Goal: Transaction & Acquisition: Purchase product/service

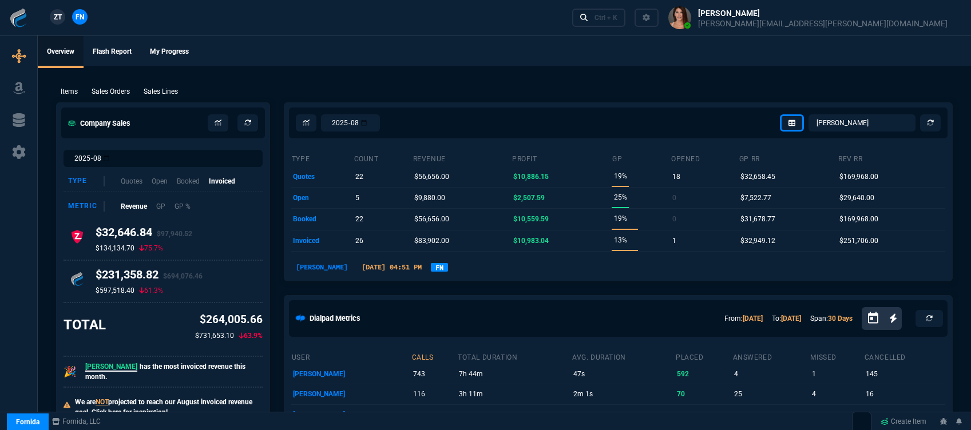
select select "12: [PERSON_NAME]"
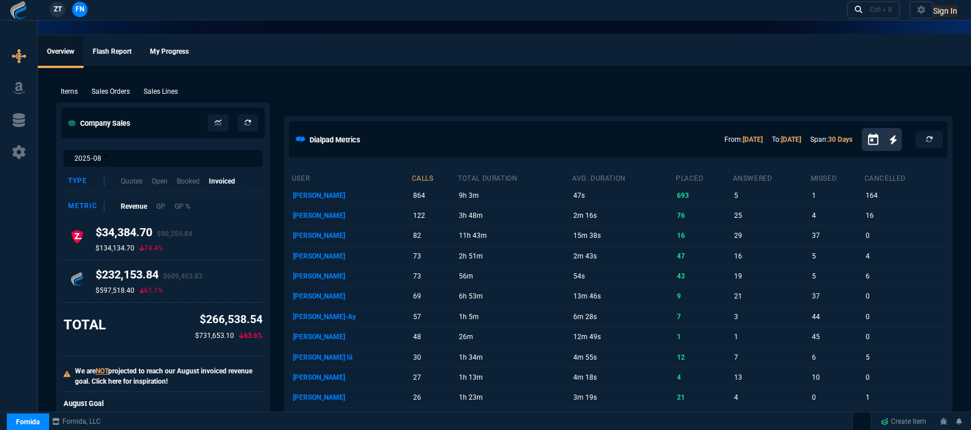
select select "12: [PERSON_NAME]"
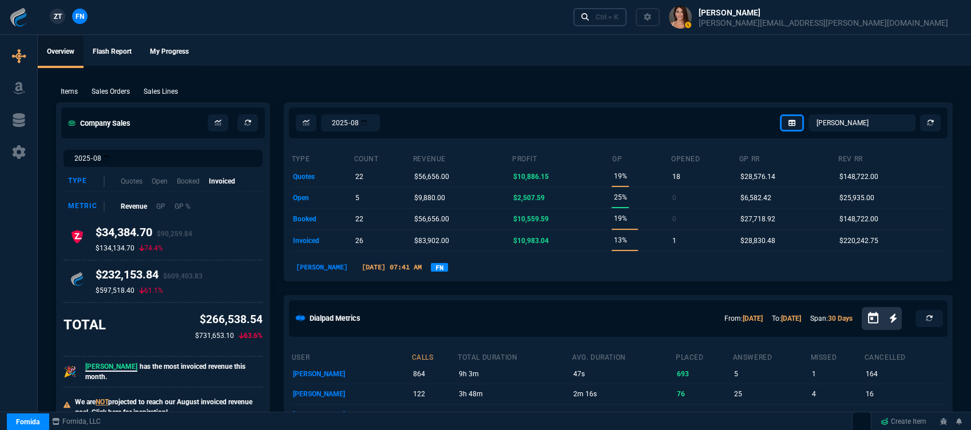
click at [618, 17] on div "Ctrl + K" at bounding box center [607, 17] width 23 height 9
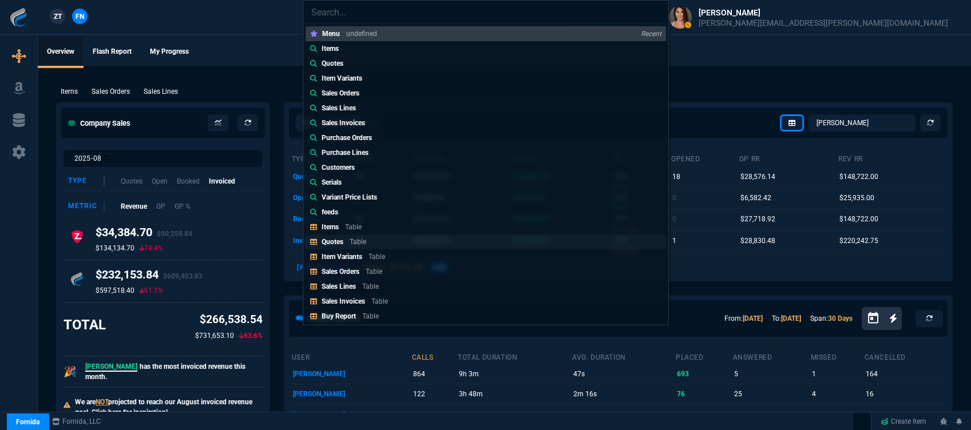
click at [389, 244] on link "Quotes Table" at bounding box center [486, 242] width 360 height 15
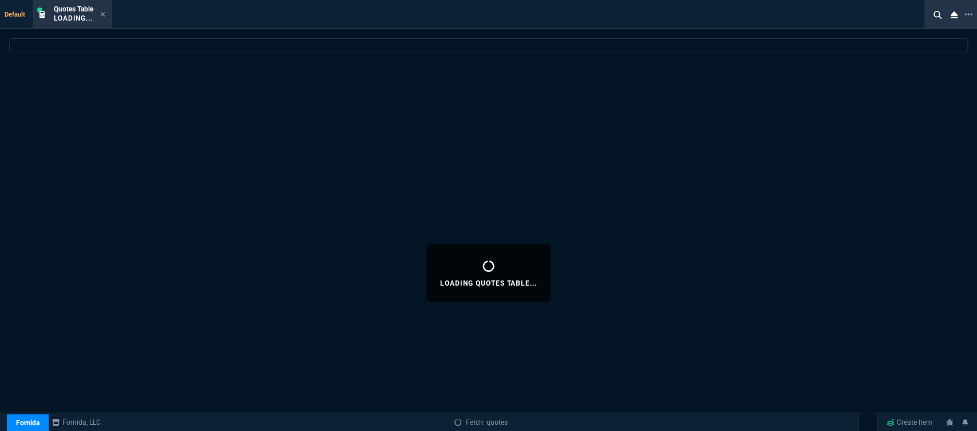
select select
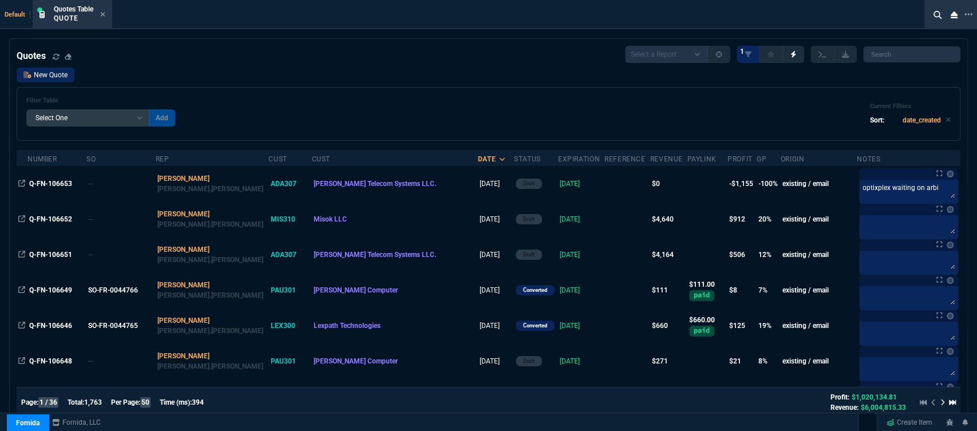
click at [65, 78] on link "New Quote" at bounding box center [46, 75] width 58 height 15
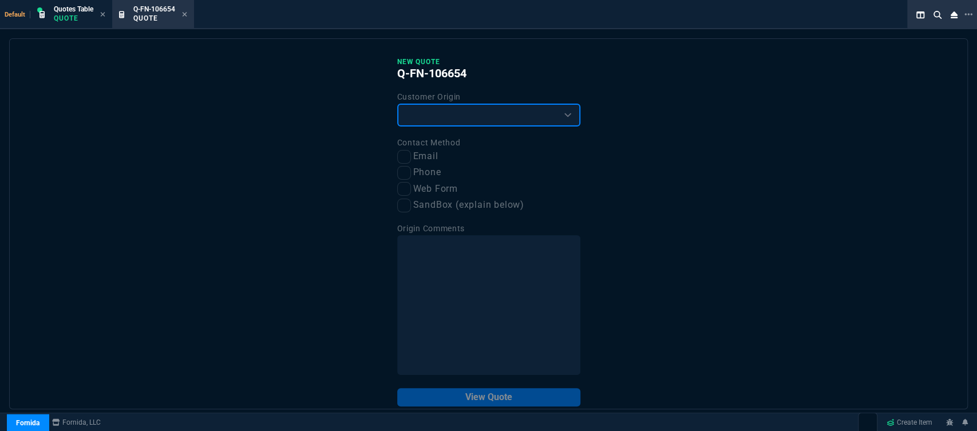
click at [422, 120] on select "Existing Customer Amazon Lead (first order) Website Lead (first order) Called (…" at bounding box center [488, 115] width 183 height 23
select select "existing"
click at [397, 104] on select "Existing Customer Amazon Lead (first order) Website Lead (first order) Called (…" at bounding box center [488, 115] width 183 height 23
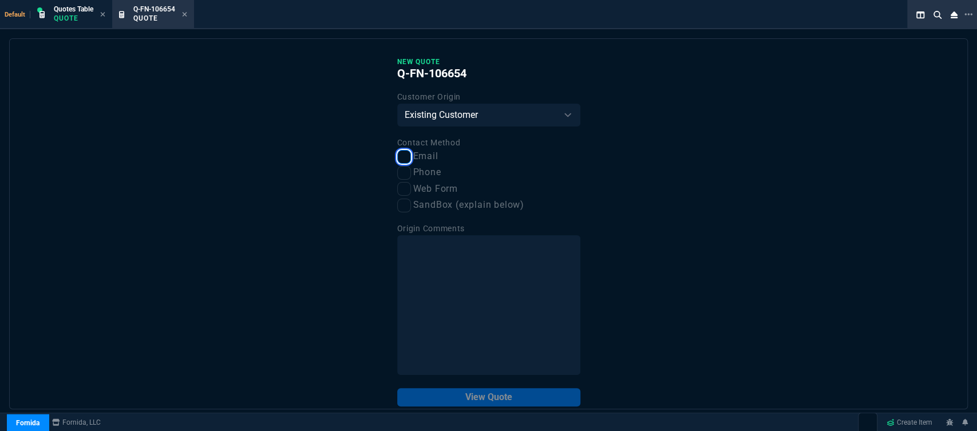
click at [403, 157] on input "Email" at bounding box center [404, 157] width 14 height 14
checkbox input "true"
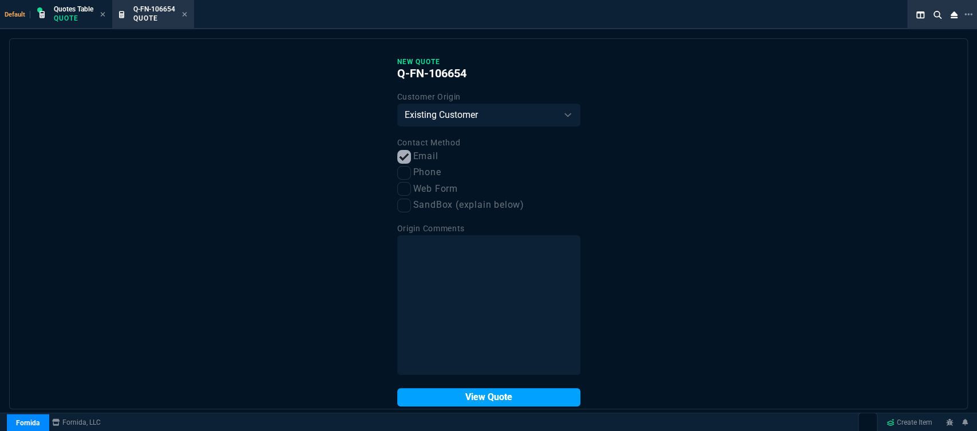
click at [471, 396] on button "View Quote" at bounding box center [488, 397] width 183 height 18
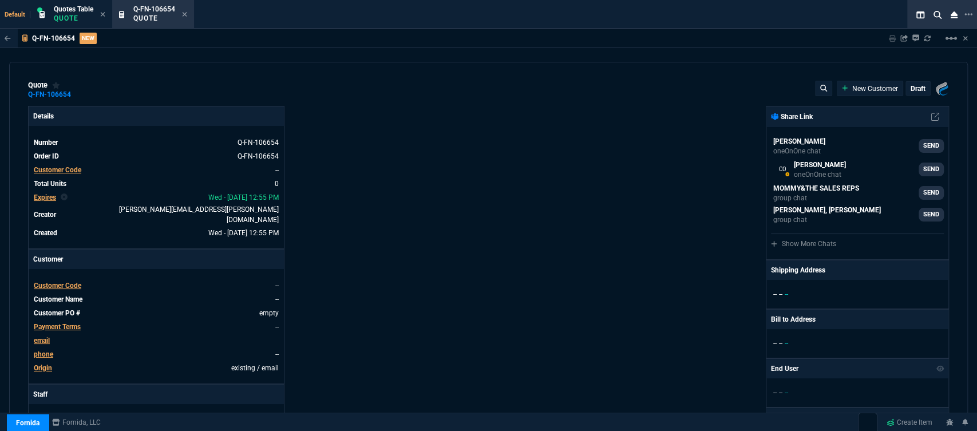
click at [67, 281] on span "Customer Code" at bounding box center [57, 285] width 47 height 8
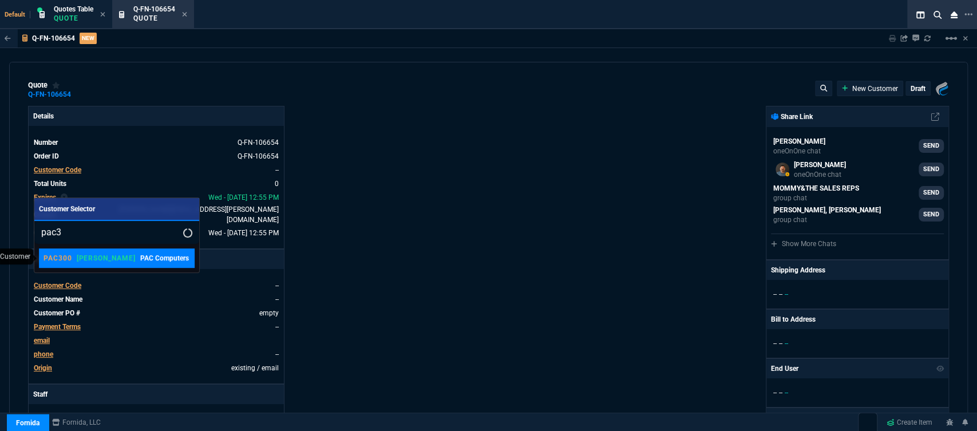
type input "pac3"
click at [140, 261] on p "PAC Computers" at bounding box center [164, 258] width 49 height 10
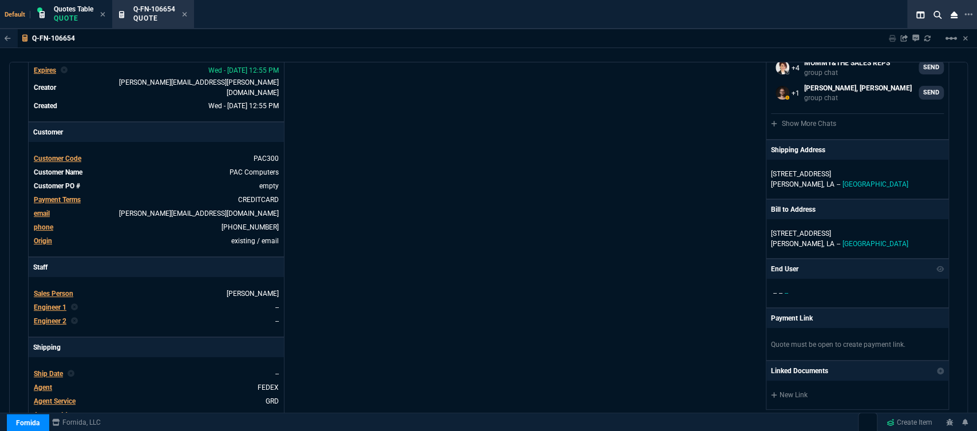
scroll to position [508, 0]
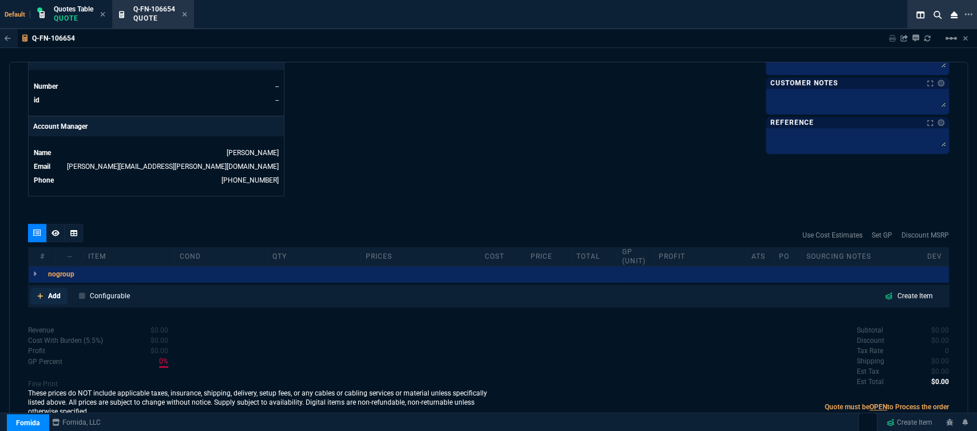
click at [39, 293] on icon at bounding box center [40, 296] width 6 height 6
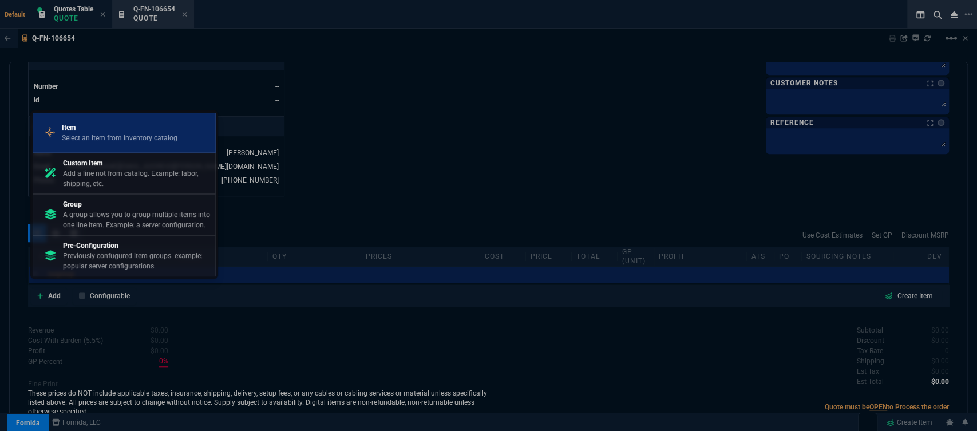
click at [134, 125] on p "Item" at bounding box center [120, 127] width 116 height 10
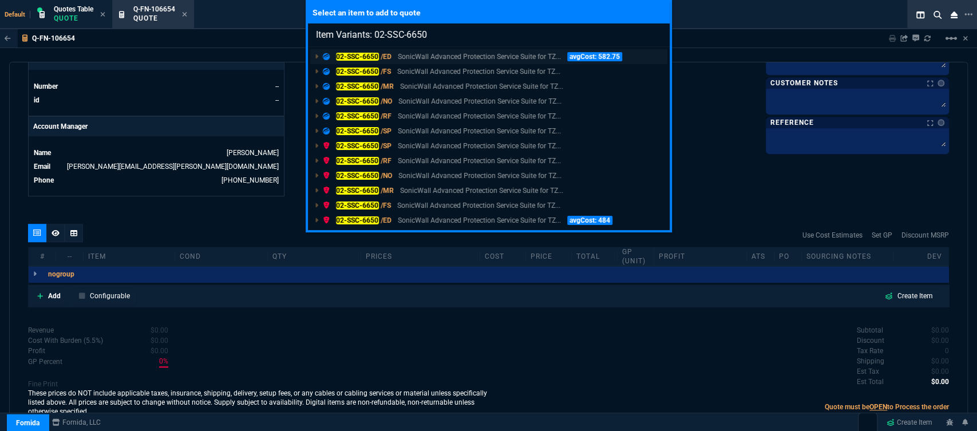
type input "Item Variants: 02-SSC-6650"
click at [487, 56] on p "SonicWall Advanced Protection Service Suite for TZ..." at bounding box center [479, 56] width 163 height 10
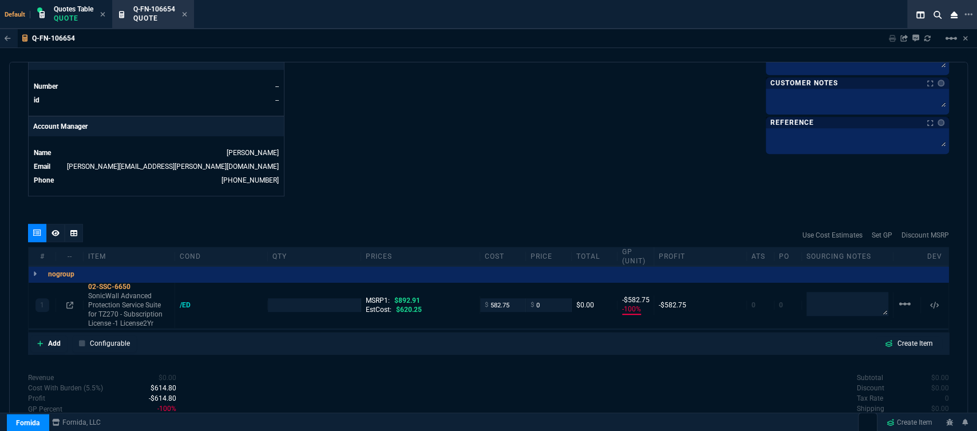
type input "-100"
type input "-583"
type input "100"
click at [145, 311] on p "SonicWall Advanced Protection Service Suite for TZ270 - Subscription License -1…" at bounding box center [129, 309] width 82 height 37
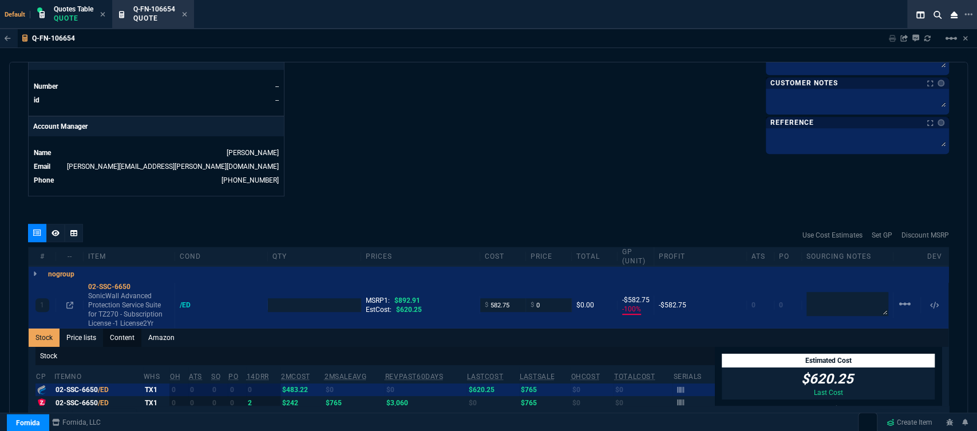
click at [128, 331] on link "Content" at bounding box center [122, 337] width 38 height 18
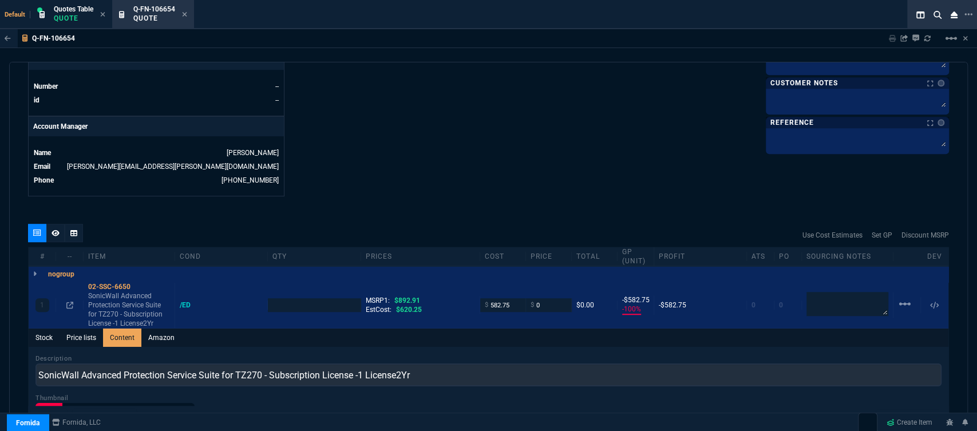
scroll to position [0, 0]
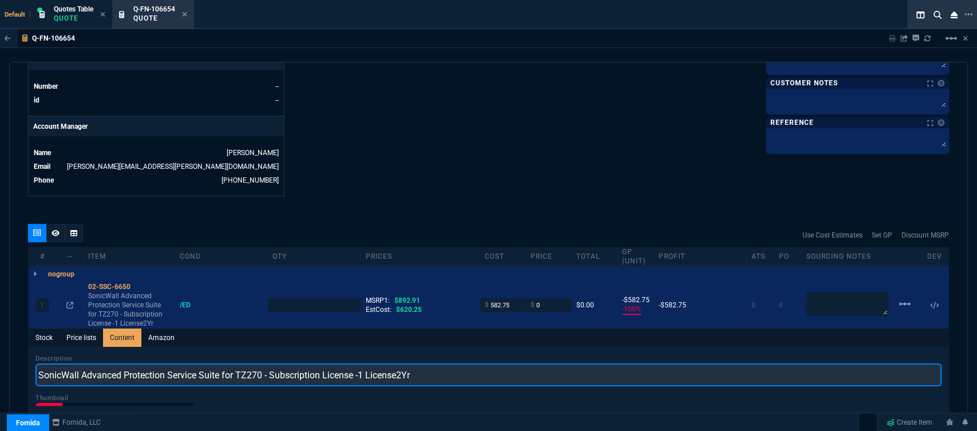
drag, startPoint x: 442, startPoint y: 363, endPoint x: 23, endPoint y: 372, distance: 419.5
click at [23, 373] on div "quote Q-FN-106654 PAC Computers draft Fornida, LLC 2609 Technology Dr Suite 300…" at bounding box center [488, 245] width 958 height 366
paste input "02-SSC-6650"
type input "02-SSC-6650"
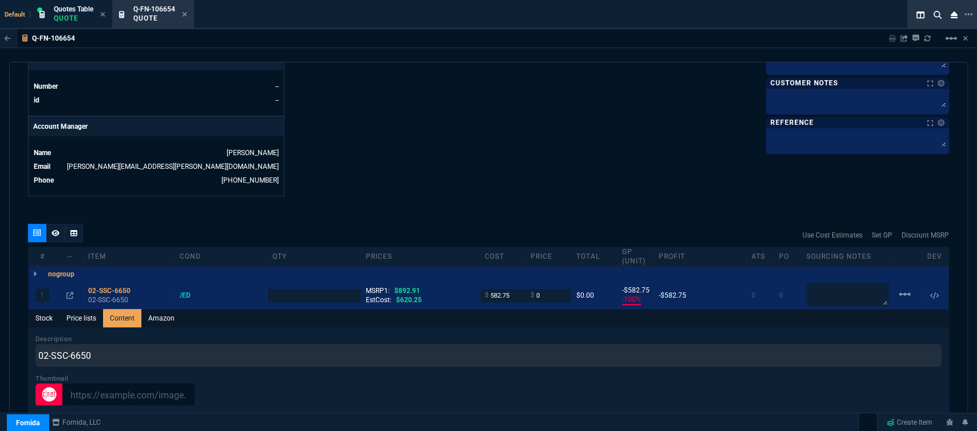
type input "1"
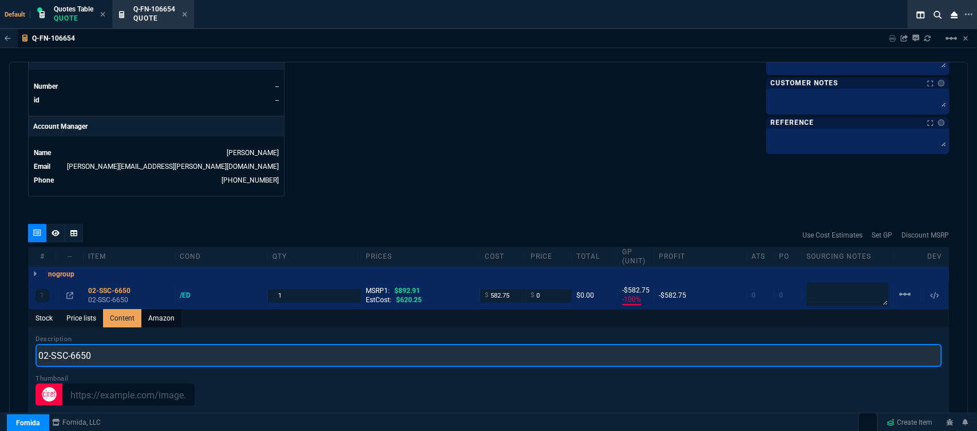
drag, startPoint x: 169, startPoint y: 353, endPoint x: 148, endPoint y: 315, distance: 43.8
click at [9, 342] on div "quote Q-FN-106654 PAC Computers draft Fornida, LLC 2609 Technology Dr Suite 300…" at bounding box center [488, 245] width 958 height 366
paste input "ADVANCED PROTECTION SERVICE SUITE FOR TZ270 2YR"
type input "ADVANCED PROTECTION SERVICE SUITE FOR TZ270 2YR"
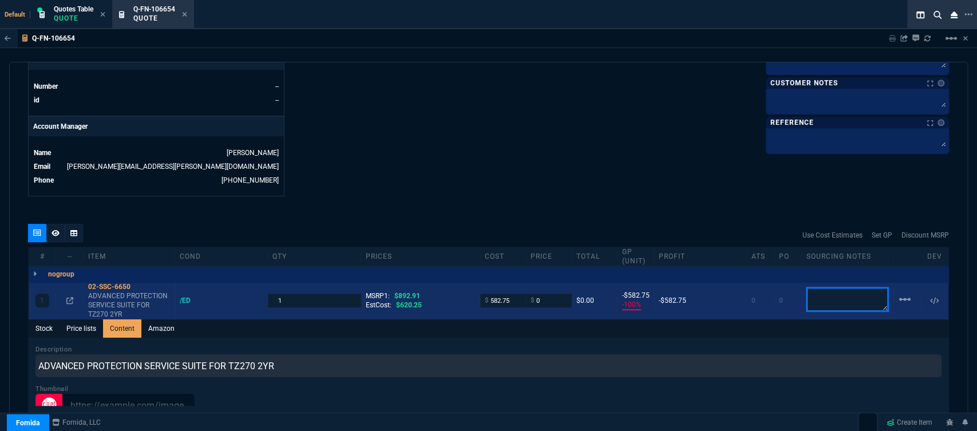
click at [821, 296] on textarea at bounding box center [847, 299] width 82 height 24
drag, startPoint x: 840, startPoint y: 283, endPoint x: 780, endPoint y: 273, distance: 60.8
click at [780, 282] on div "1 02-SSC-6650 ADVANCED PROTECTION SERVICE SUITE FOR TZ270 2YR /ED 1 MSRP1: $892…" at bounding box center [488, 300] width 919 height 37
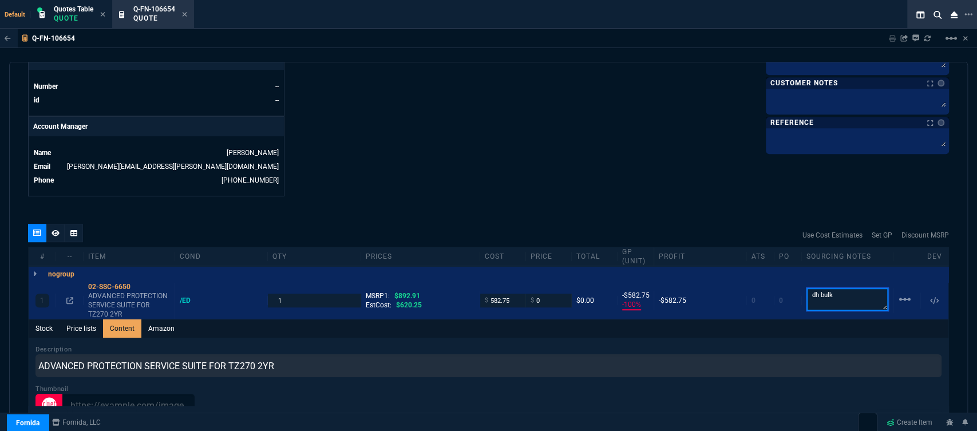
scroll to position [381, 0]
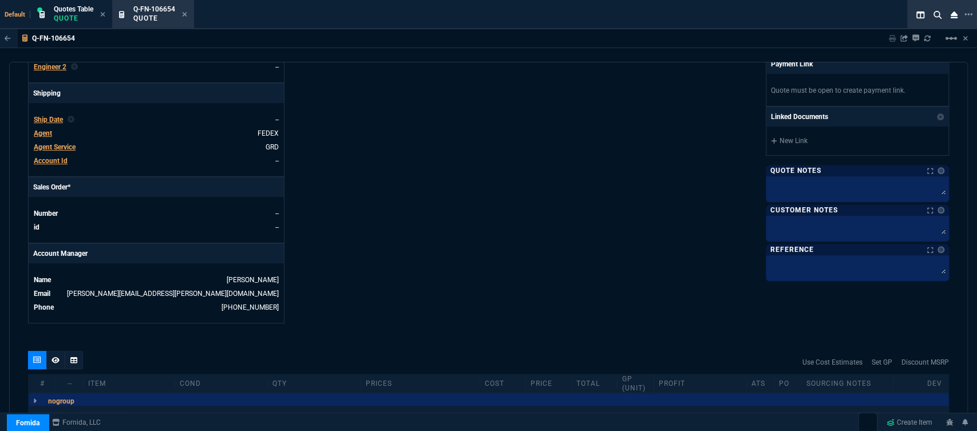
type textarea "dh bulk"
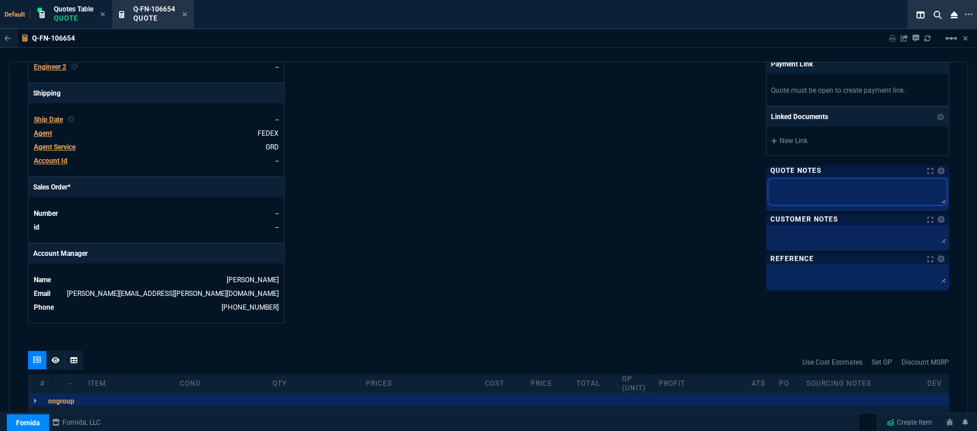
click at [796, 185] on textarea at bounding box center [857, 192] width 179 height 26
paste textarea "dh bulk"
type textarea "dh bulk"
click at [39, 129] on span "Agent" at bounding box center [43, 133] width 18 height 8
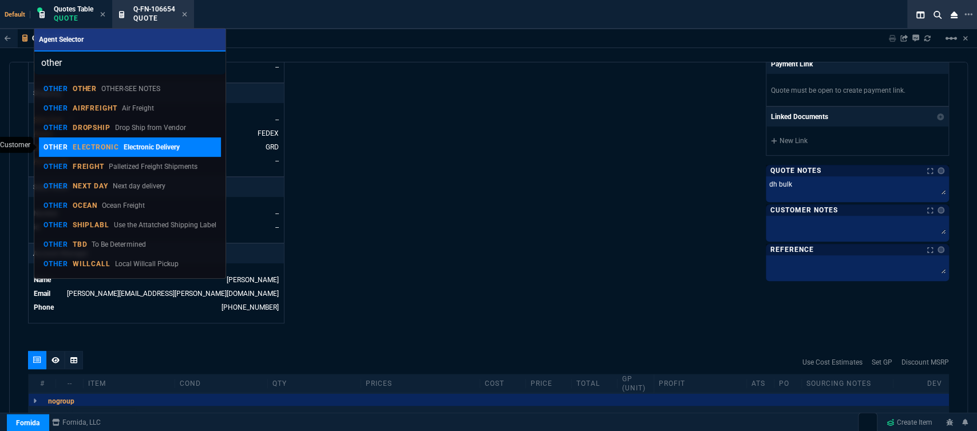
type input "other"
click at [110, 144] on p "ELECTRONIC" at bounding box center [96, 146] width 47 height 9
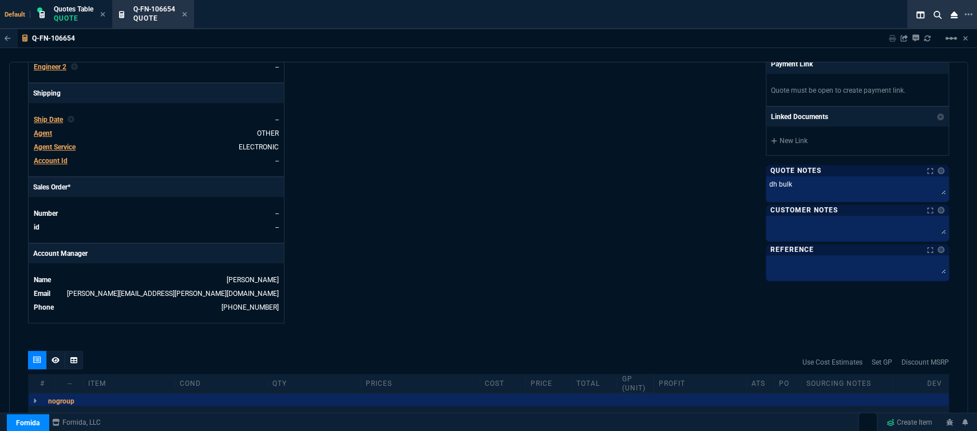
scroll to position [340, 0]
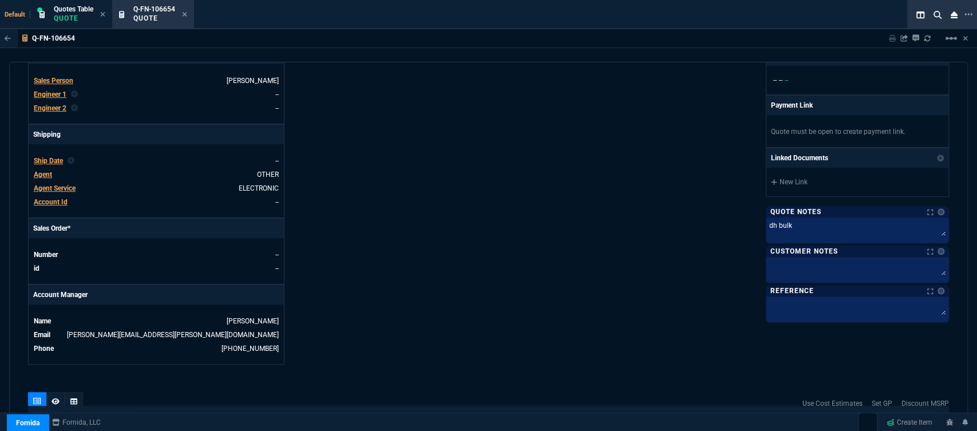
type input "-100"
type input "-583"
type input "100"
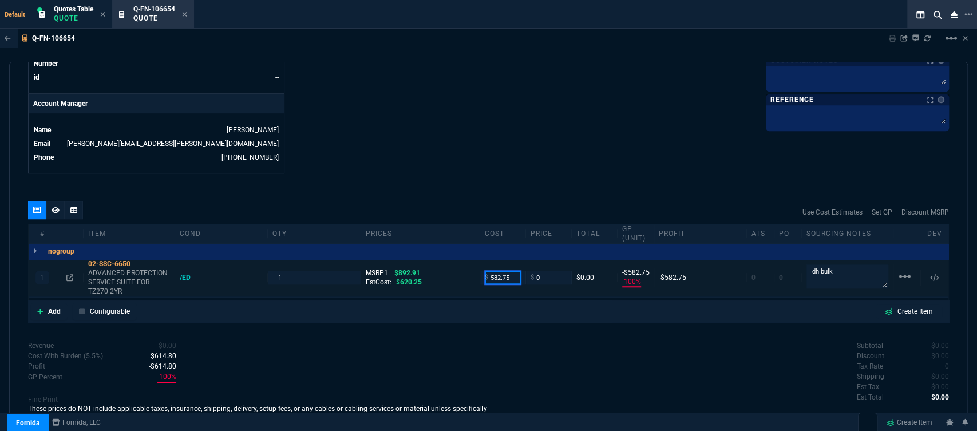
drag, startPoint x: 512, startPoint y: 269, endPoint x: 467, endPoint y: 266, distance: 44.7
click at [467, 266] on div "1 02-SSC-6650 ADVANCED PROTECTION SERVICE SUITE FOR TZ270 2YR /ED 1 MSRP1: $892…" at bounding box center [488, 277] width 919 height 37
type input "483"
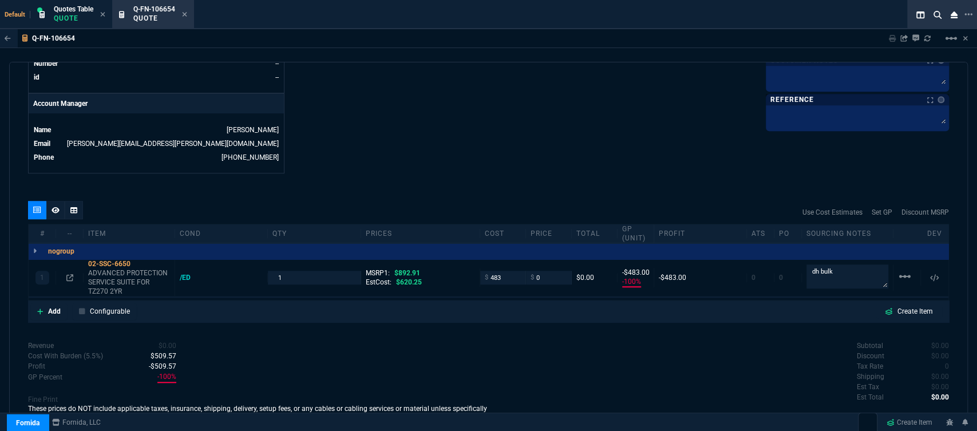
type input "-483"
click at [70, 274] on icon at bounding box center [69, 277] width 7 height 7
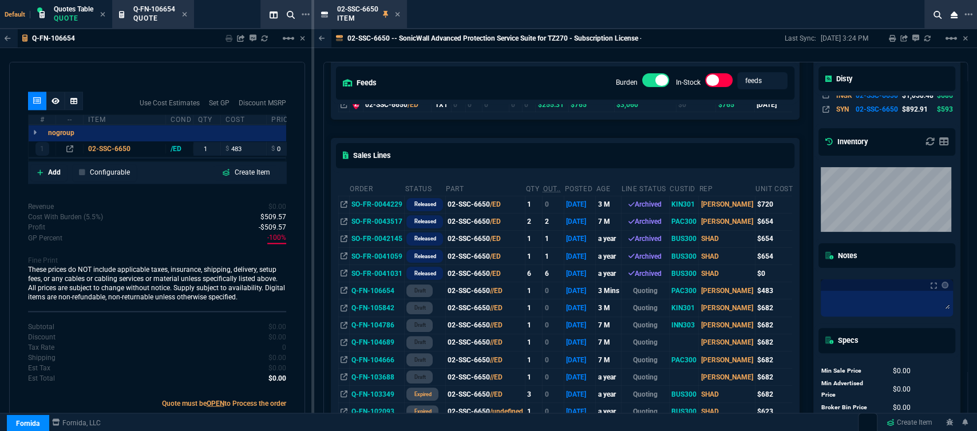
scroll to position [1218, 0]
click at [398, 14] on icon at bounding box center [397, 14] width 5 height 5
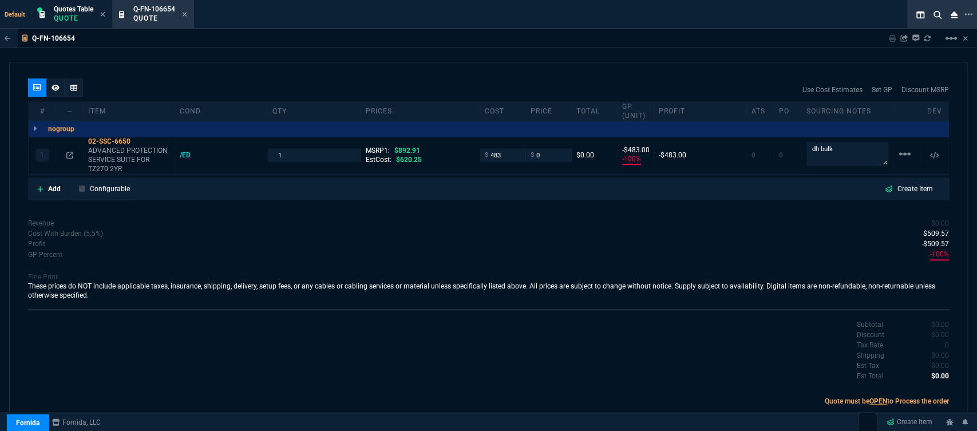
scroll to position [552, 0]
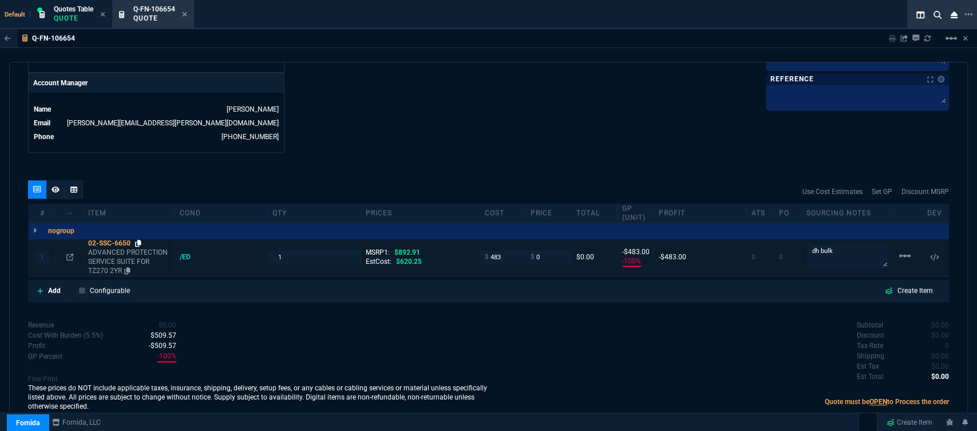
click at [138, 240] on icon at bounding box center [138, 243] width 6 height 7
drag, startPoint x: 520, startPoint y: 249, endPoint x: 491, endPoint y: 244, distance: 29.2
click at [491, 244] on div "1 02-SSC-6650 ADVANCED PROTECTION SERVICE SUITE FOR TZ270 2YR /ED 1 MSRP1: $892…" at bounding box center [488, 257] width 919 height 37
type input "650"
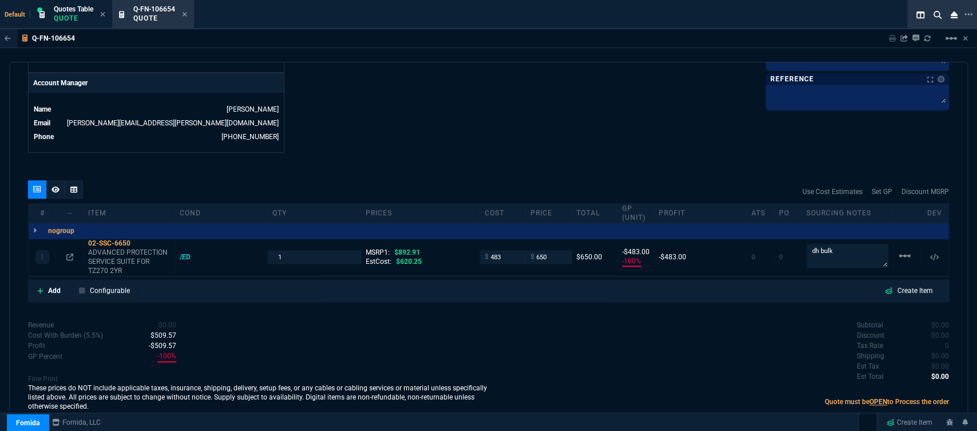
type input "650"
type input "26"
type input "167"
type input "27"
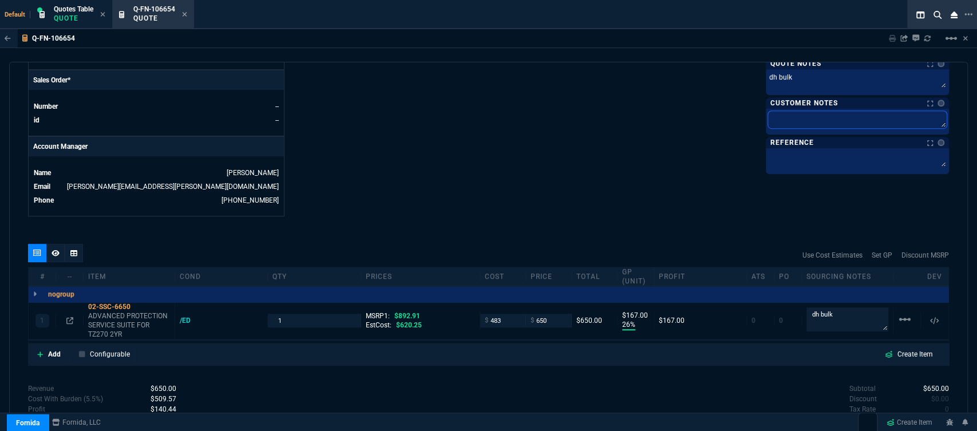
click at [799, 120] on textarea at bounding box center [857, 119] width 179 height 17
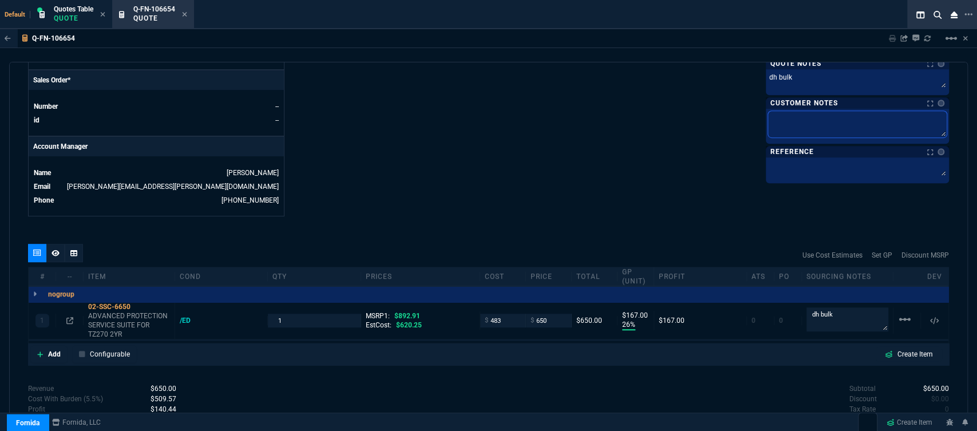
type textarea "E"
type textarea "EL"
type textarea "ELE"
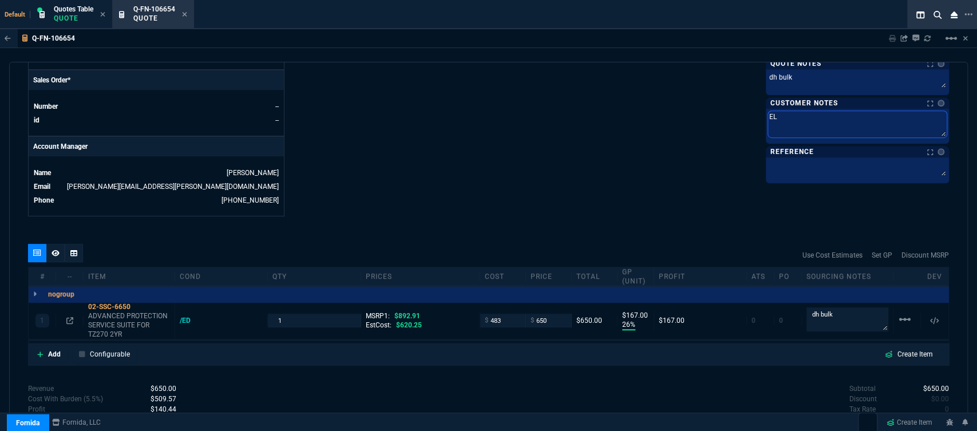
type textarea "ELE"
type textarea "ELEC"
type textarea "ELECY"
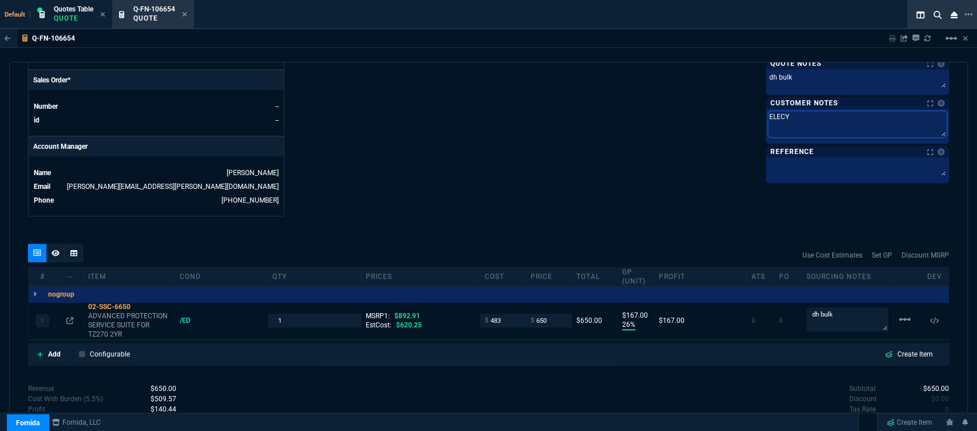
type textarea "ELEC"
type textarea "ELECT"
type textarea "ELECTR"
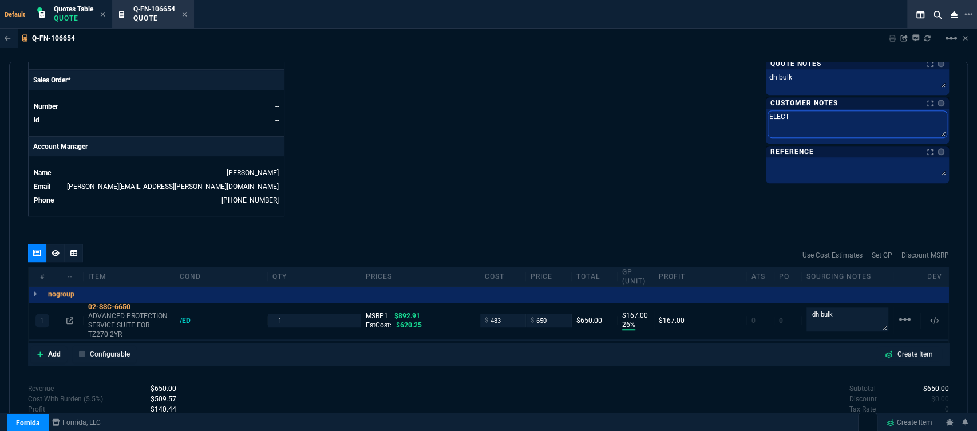
type textarea "ELECTR"
type textarea "ELECTRO"
type textarea "ELECTRON"
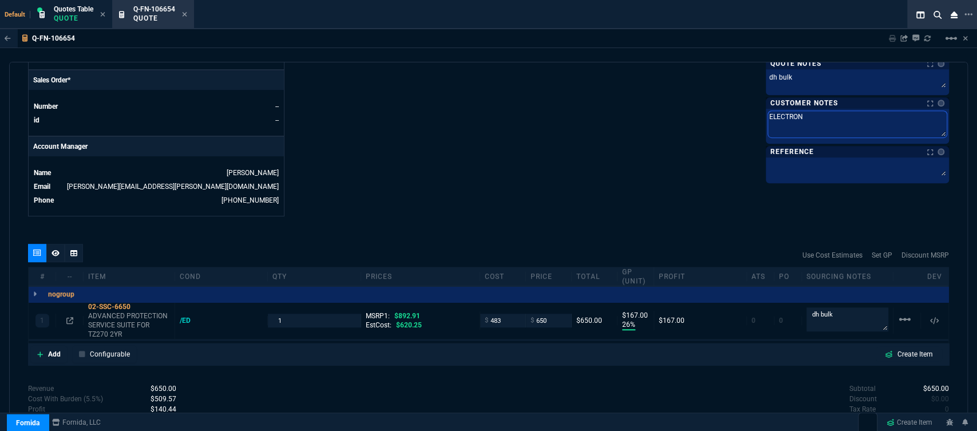
type textarea "ELECTRONI"
type textarea "ELECTRONIC"
type textarea "ELECTRONIC:"
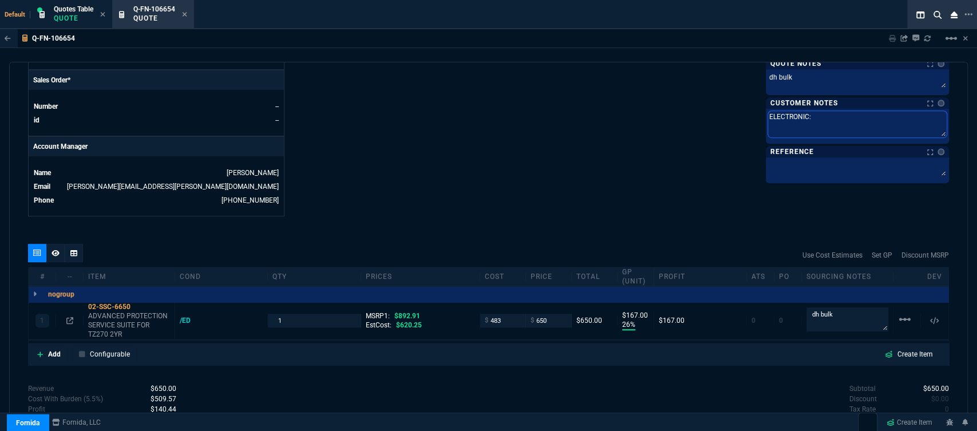
type textarea "ELECTRONIC:"
type textarea "ELECTRONIC: E"
type textarea "ELECTRONIC: EM"
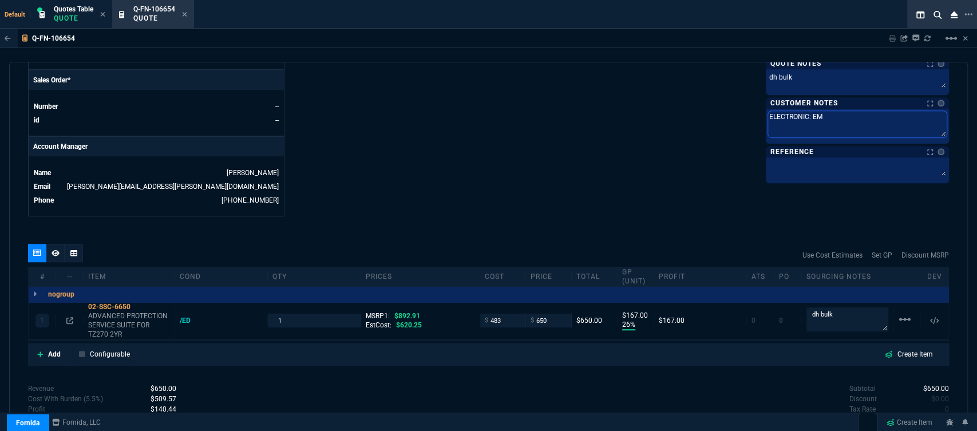
type textarea "ELECTRONIC: EMA"
type textarea "ELECTRONIC: EMAI"
type textarea "ELECTRONIC: EMAIL"
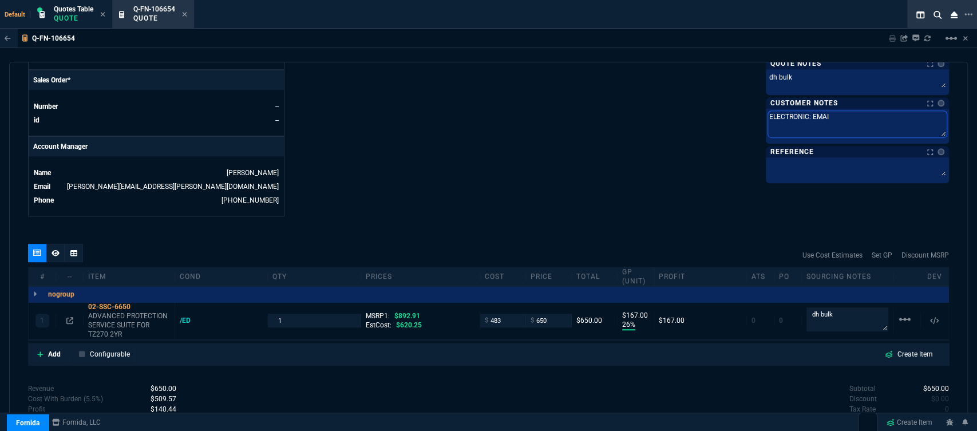
type textarea "ELECTRONIC: EMAIL"
type textarea "ELECTRONIC: EMAIL*"
type textarea "ELECTRONIC: EMAIL**"
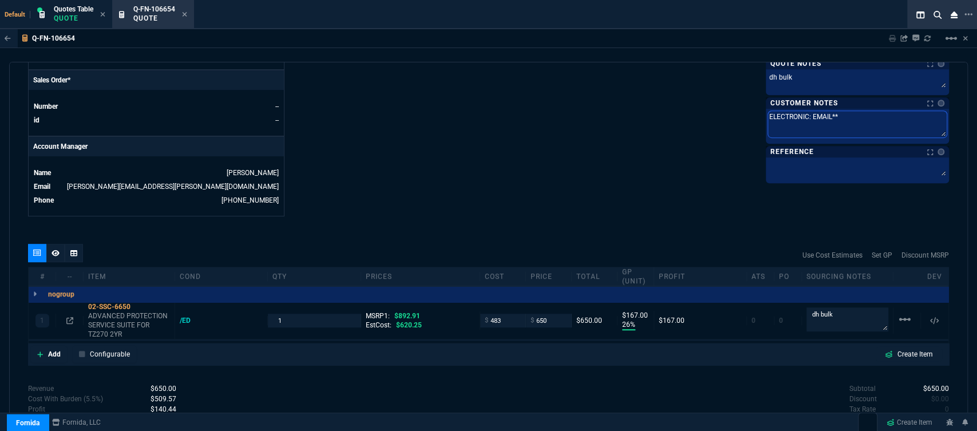
type textarea "ELECTRONIC: EMAIL**E"
type textarea "ELECTRONIC: EMAIL**ET"
type textarea "ELECTRONIC: EMAIL**ETA"
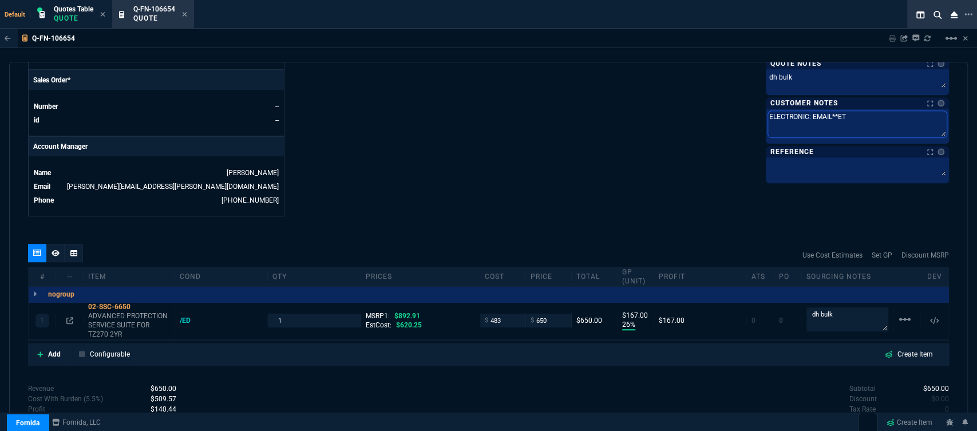
type textarea "ELECTRONIC: EMAIL**ETA"
type textarea "ELECTRONIC: EMAIL**ETA 2"
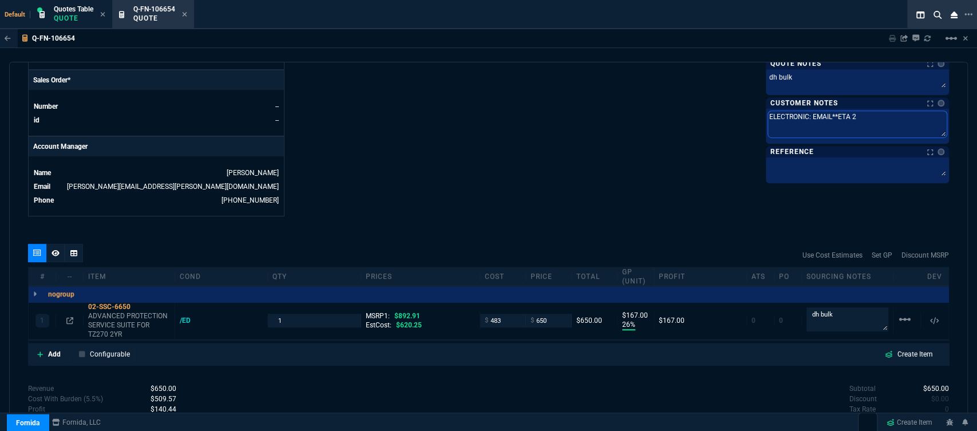
type textarea "ELECTRONIC: EMAIL**ETA 2-"
type textarea "ELECTRONIC: EMAIL**ETA 2-3"
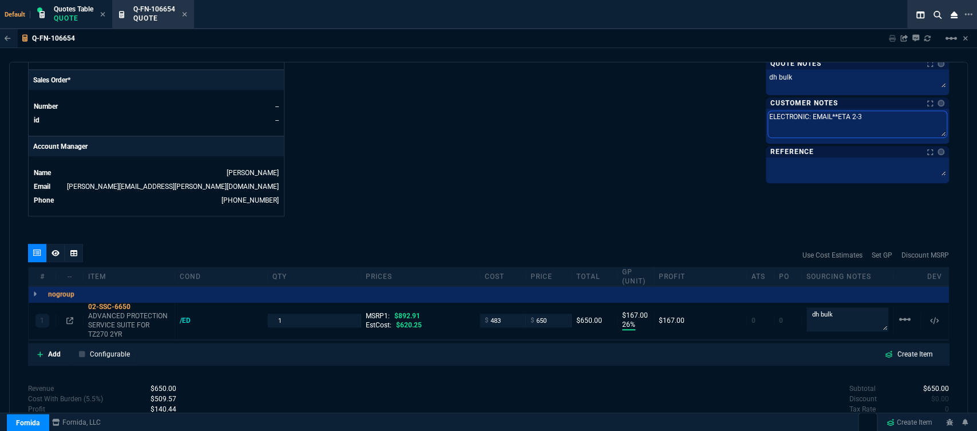
type textarea "ELECTRONIC: EMAIL**ETA 2-3"
type textarea "ELECTRONIC: EMAIL**ETA 2-3 B"
type textarea "ELECTRONIC: EMAIL**ETA 2-3 BI"
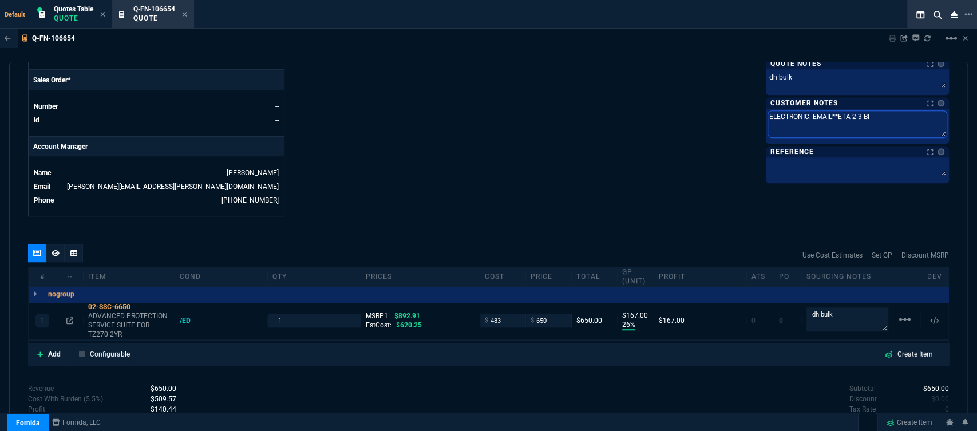
type textarea "ELECTRONIC: EMAIL**ETA 2-3 B"
type textarea "ELECTRONIC: EMAIL**ETA 2-3 Bi"
type textarea "ELECTRONIC: EMAIL**ETA 2-3 Biz"
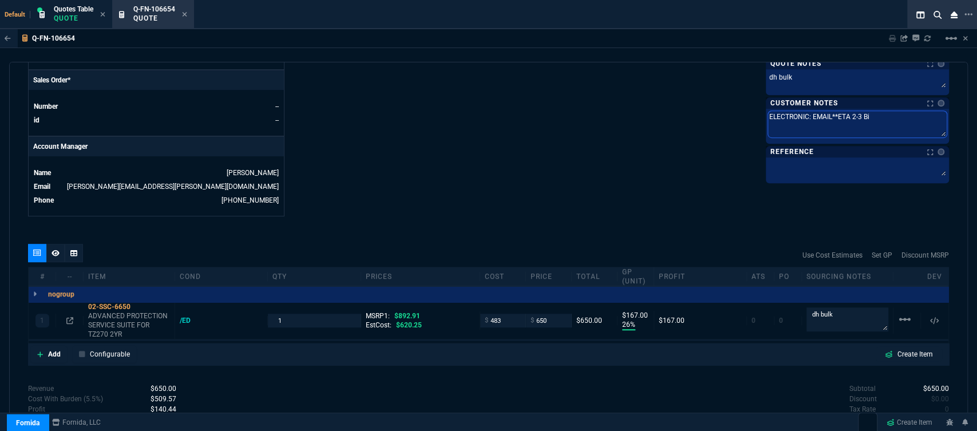
type textarea "ELECTRONIC: EMAIL**ETA 2-3 Biz"
type textarea "ELECTRONIC: EMAIL**ETA 2-3 Biz D"
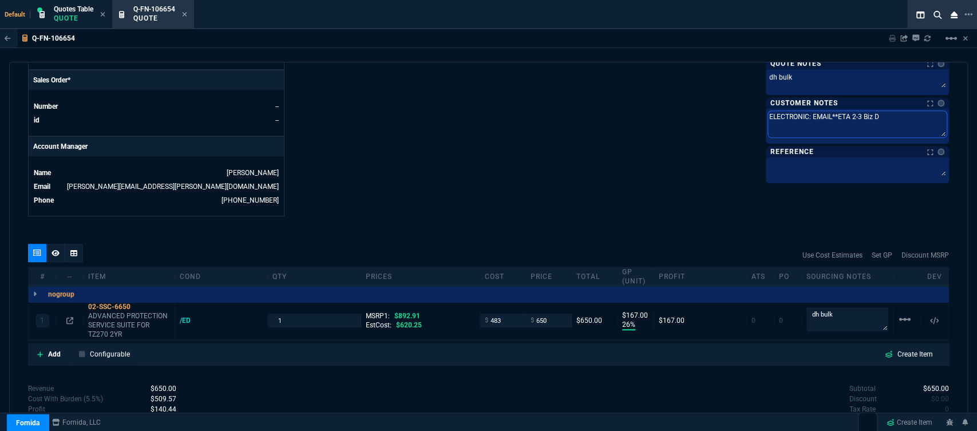
type textarea "ELECTRONIC: EMAIL**ETA 2-3 Biz Da"
type textarea "ELECTRONIC: EMAIL**ETA 2-3 Biz Day"
type textarea "ELECTRONIC: EMAIL**ETA 2-3 Biz Days"
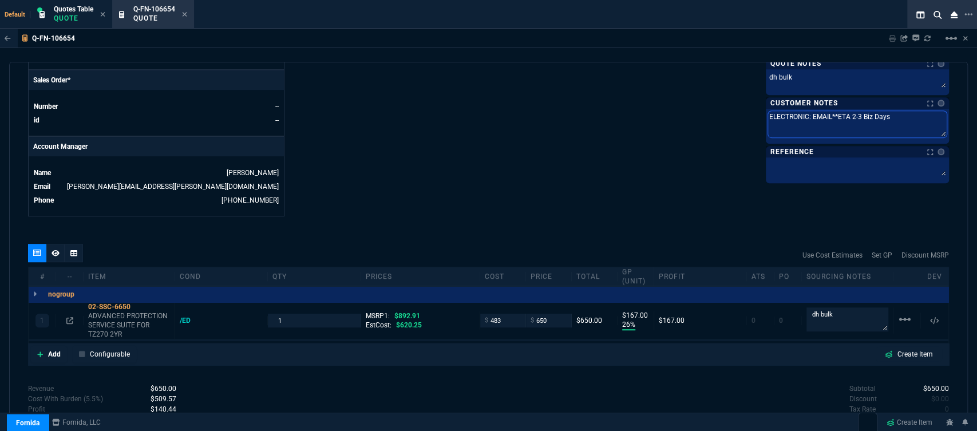
type textarea "ELECTRONIC: EMAIL**ETA 2-3 Biz Days"
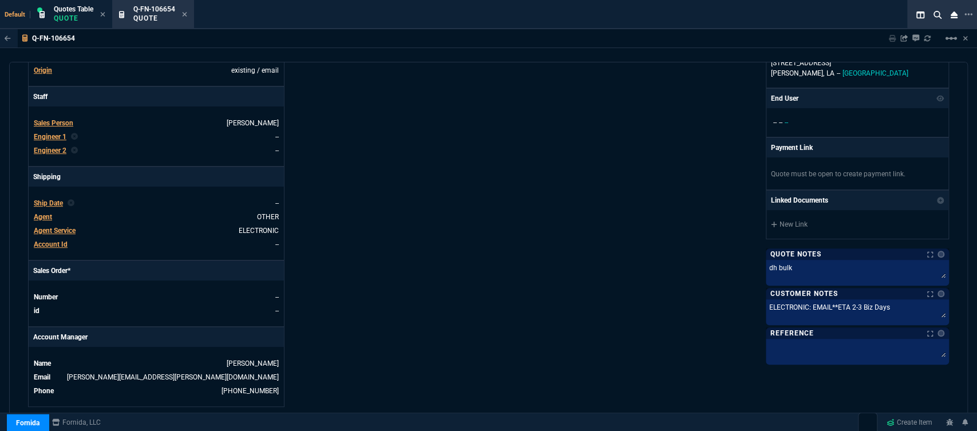
scroll to position [552, 0]
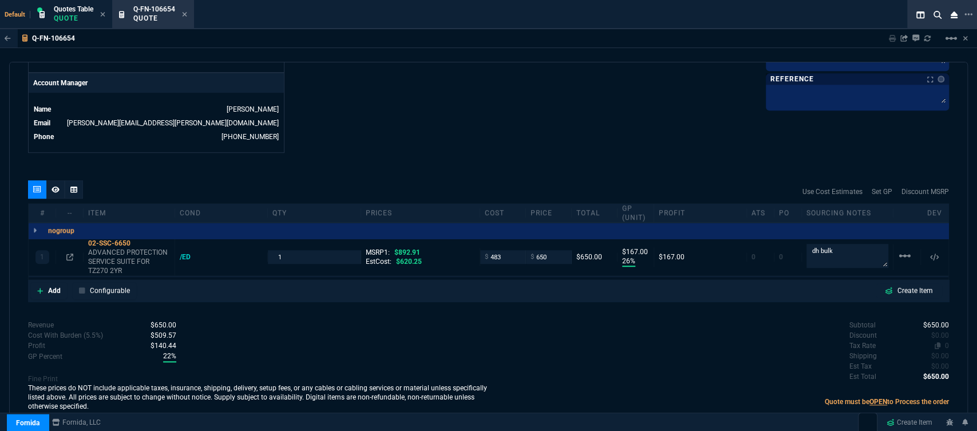
click at [945, 342] on span "0" at bounding box center [947, 346] width 4 height 8
click at [184, 14] on icon at bounding box center [185, 14] width 5 height 5
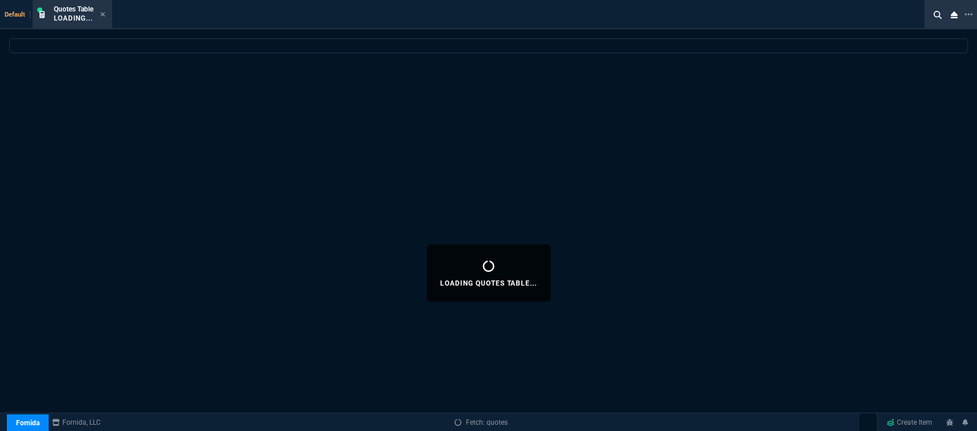
select select
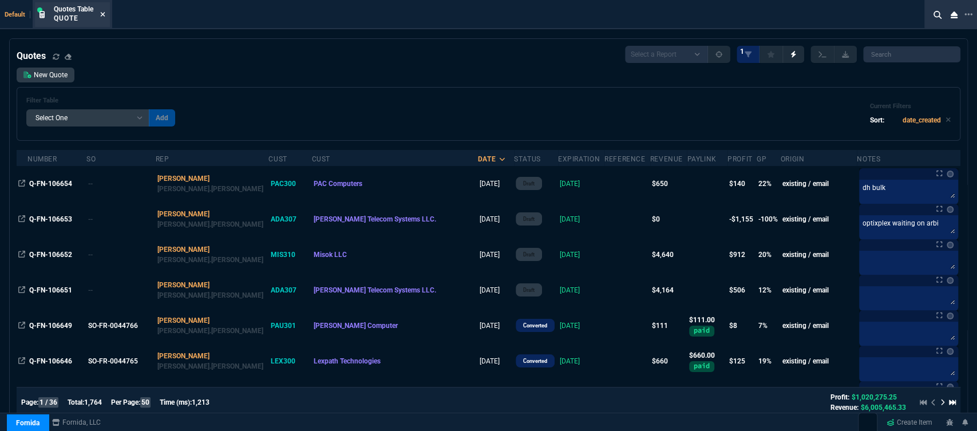
click at [103, 15] on icon at bounding box center [102, 14] width 5 height 7
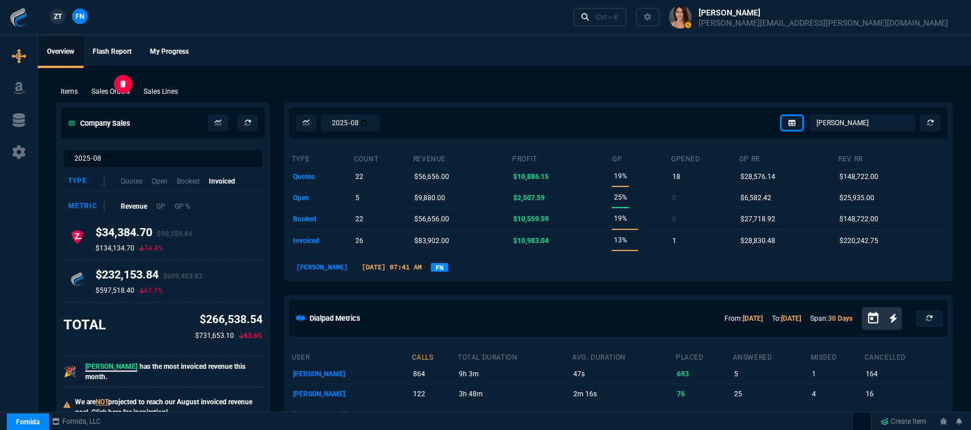
click at [120, 93] on p "Sales Orders" at bounding box center [111, 91] width 38 height 10
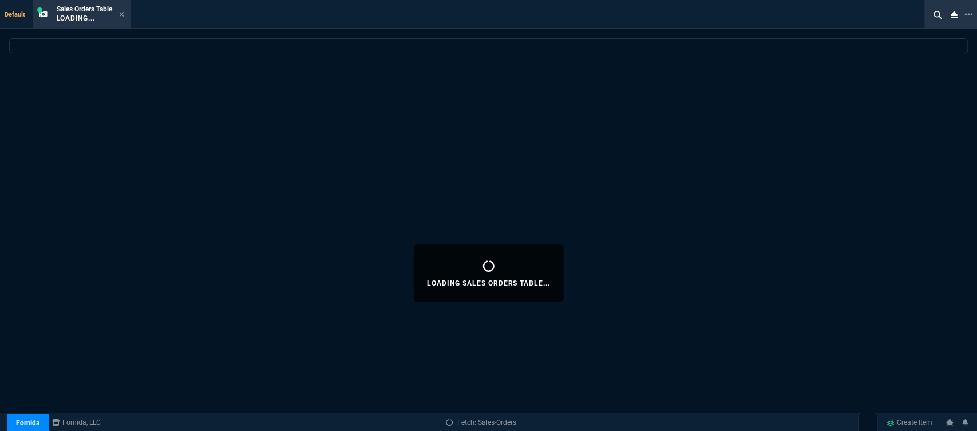
select select
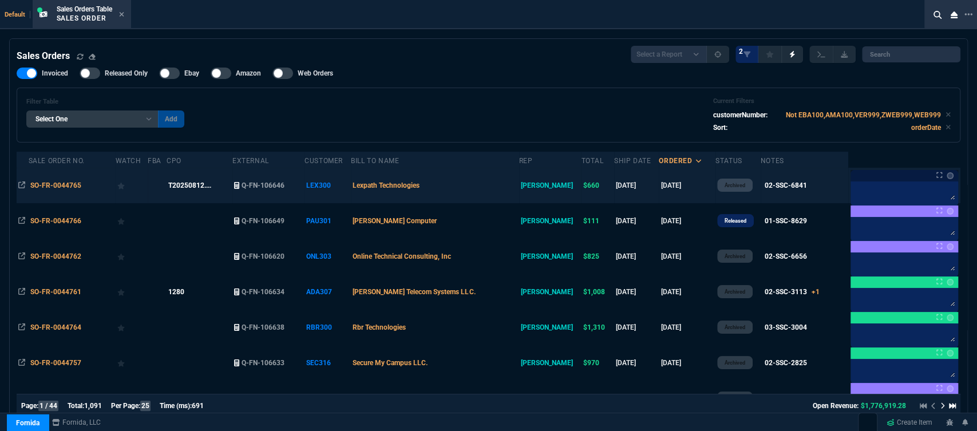
click at [486, 186] on td "Lexpath Technologies" at bounding box center [435, 185] width 168 height 35
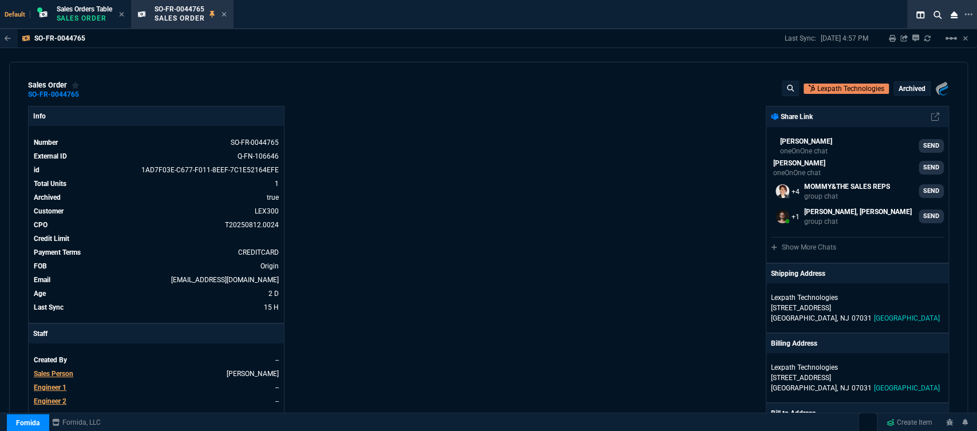
scroll to position [232, 0]
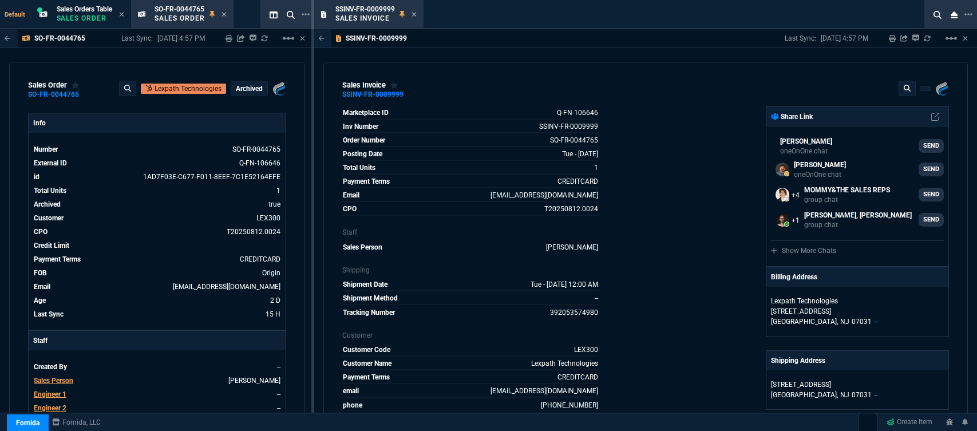
select select "12: ROSS"
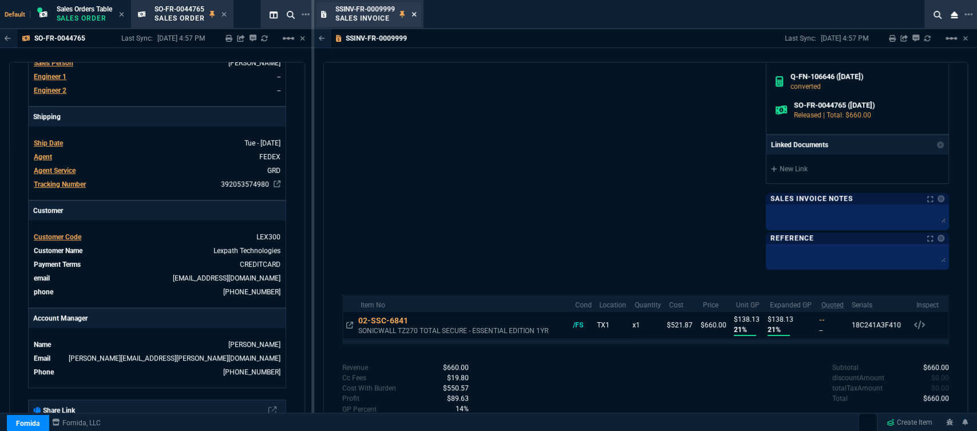
drag, startPoint x: 0, startPoint y: 0, endPoint x: 412, endPoint y: 13, distance: 412.2
click at [412, 13] on icon at bounding box center [413, 14] width 5 height 7
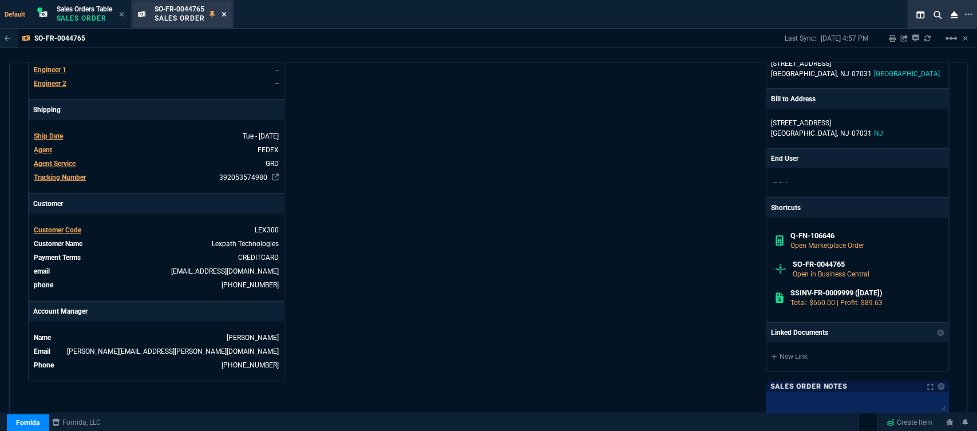
click at [224, 15] on icon at bounding box center [223, 14] width 5 height 7
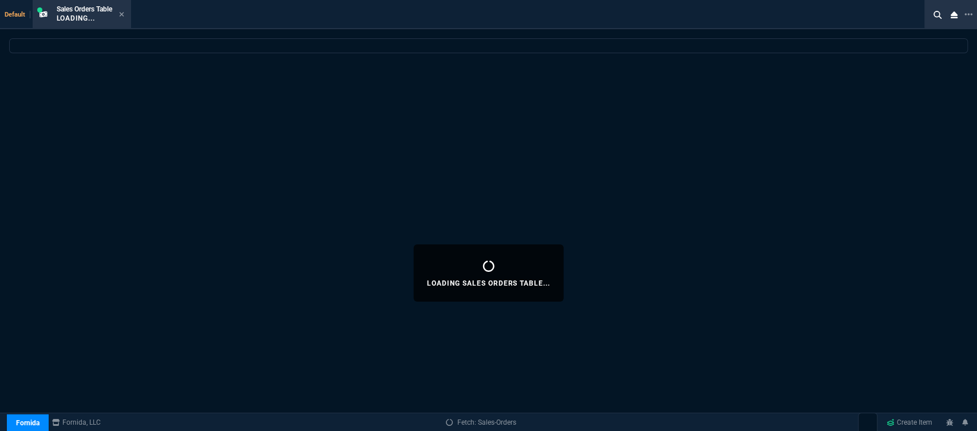
select select
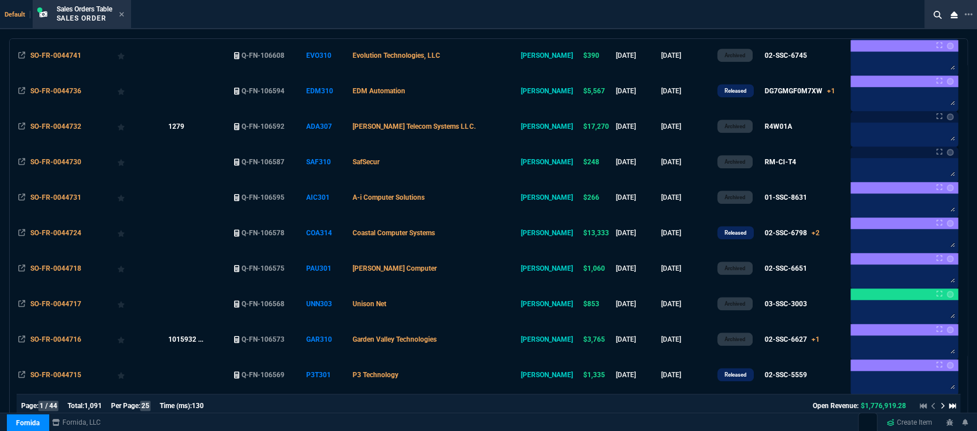
scroll to position [636, 0]
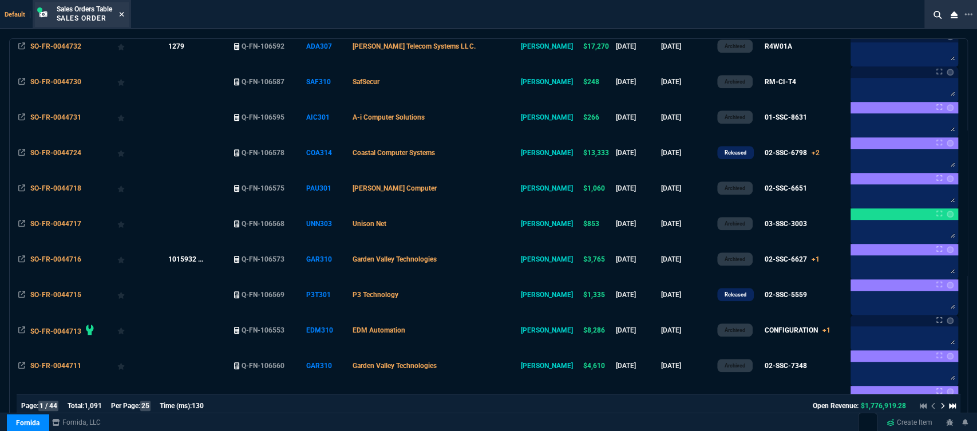
click at [122, 13] on icon at bounding box center [121, 14] width 5 height 5
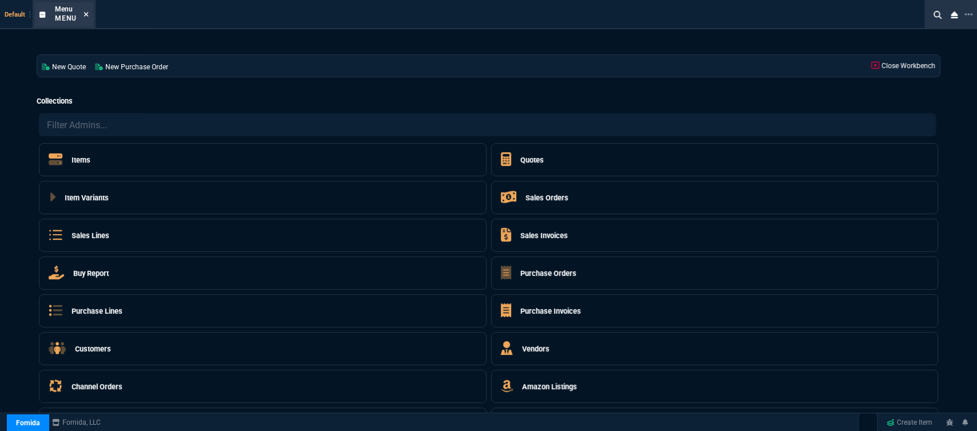
click at [88, 12] on icon at bounding box center [86, 14] width 5 height 7
click at [88, 17] on div "Menu Menu" at bounding box center [64, 14] width 58 height 25
click at [84, 11] on fa-icon at bounding box center [86, 15] width 5 height 8
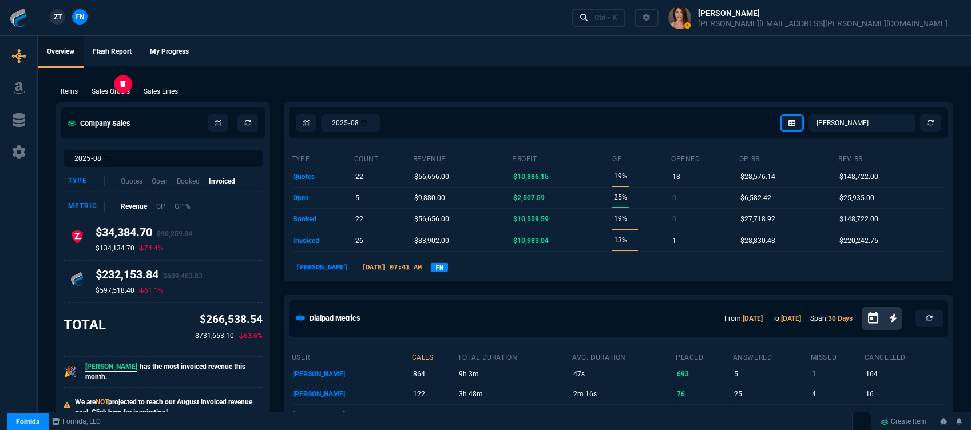
click at [114, 90] on p "Sales Orders" at bounding box center [111, 91] width 38 height 10
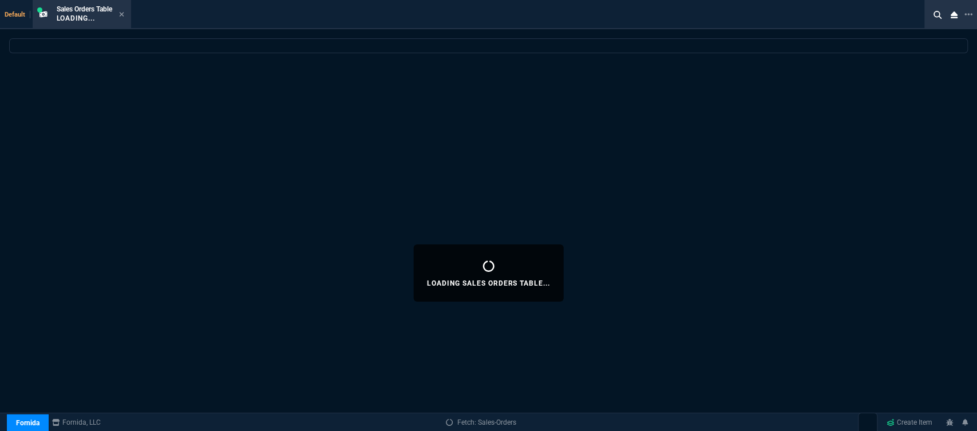
select select
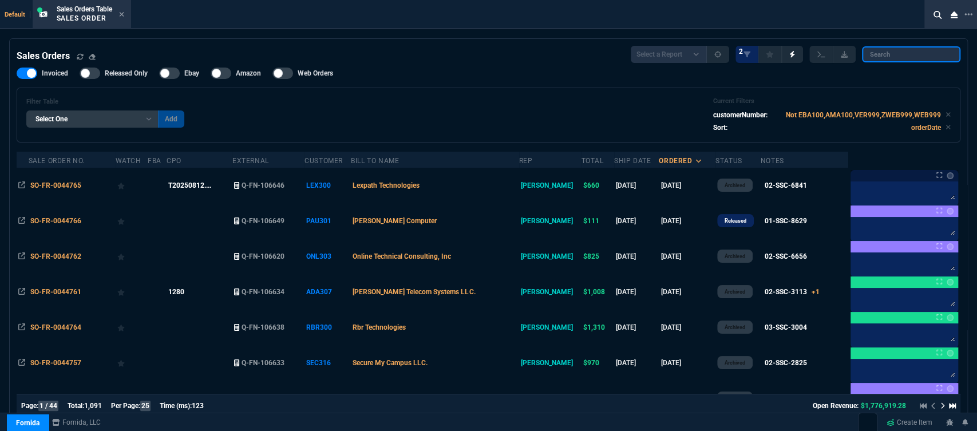
click at [929, 55] on input "search" at bounding box center [911, 54] width 98 height 16
paste input "SO-FR-0044563"
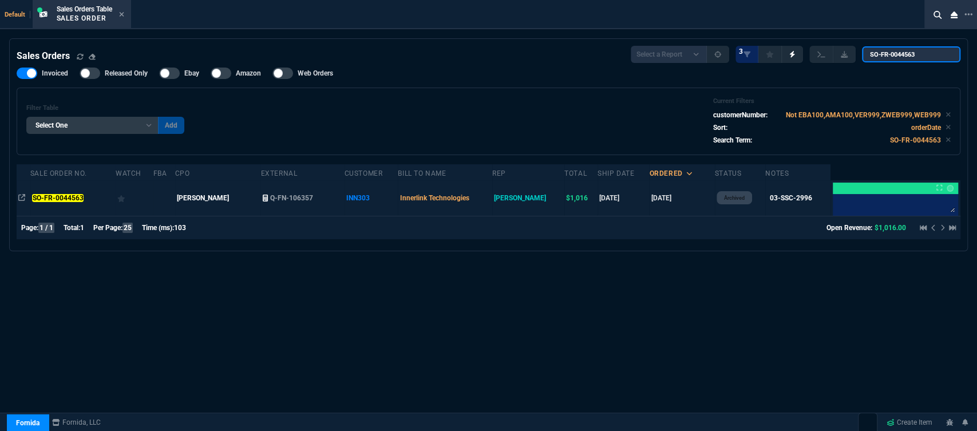
type input "SO-FR-0044563"
click at [489, 204] on td "Innerlink Technologies" at bounding box center [445, 197] width 94 height 35
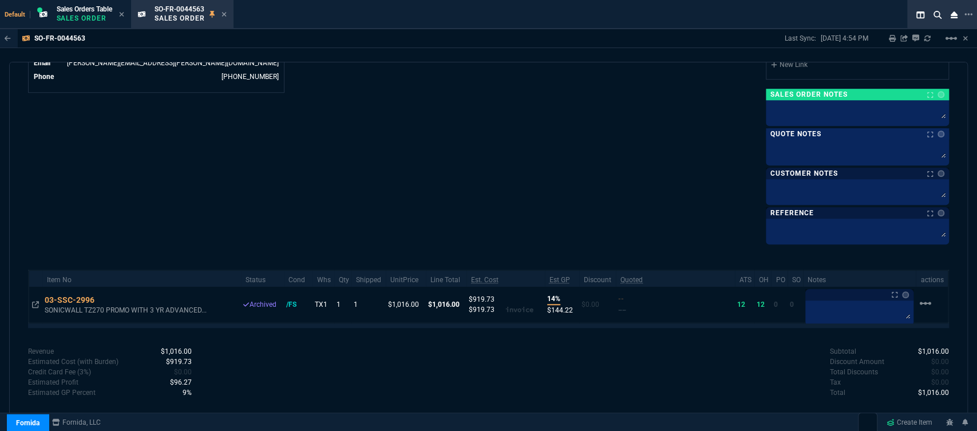
scroll to position [479, 0]
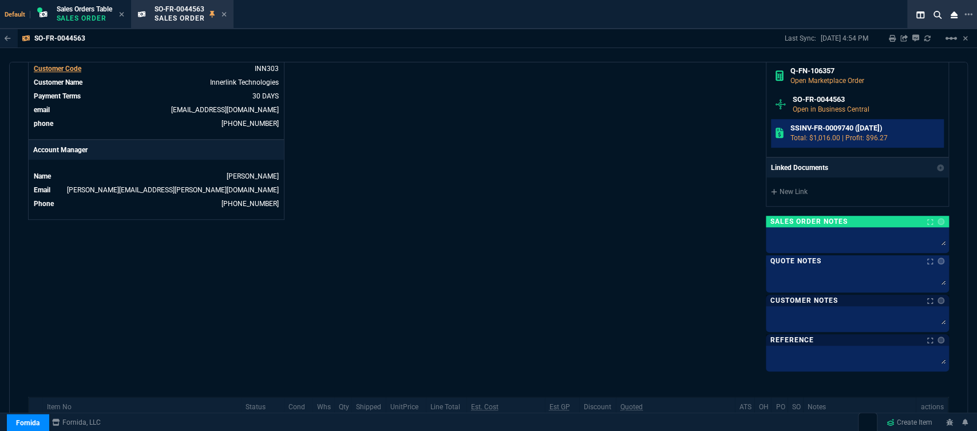
click at [835, 134] on p "Total: $1,016.00 | Profit: $96.27" at bounding box center [864, 138] width 149 height 10
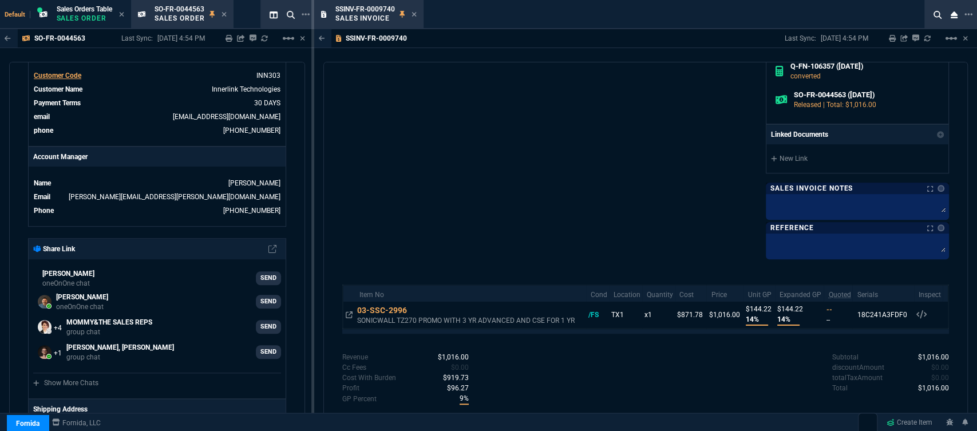
scroll to position [458, 0]
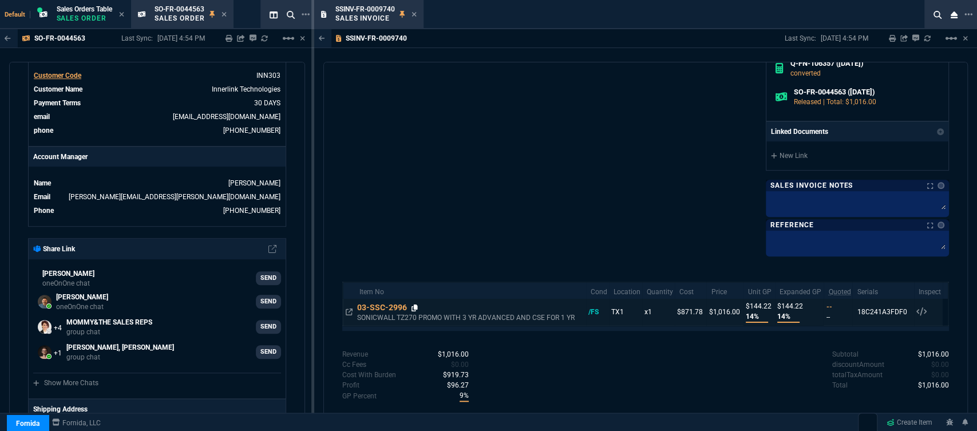
click at [417, 306] on icon at bounding box center [414, 307] width 6 height 7
click at [348, 312] on icon at bounding box center [349, 311] width 7 height 7
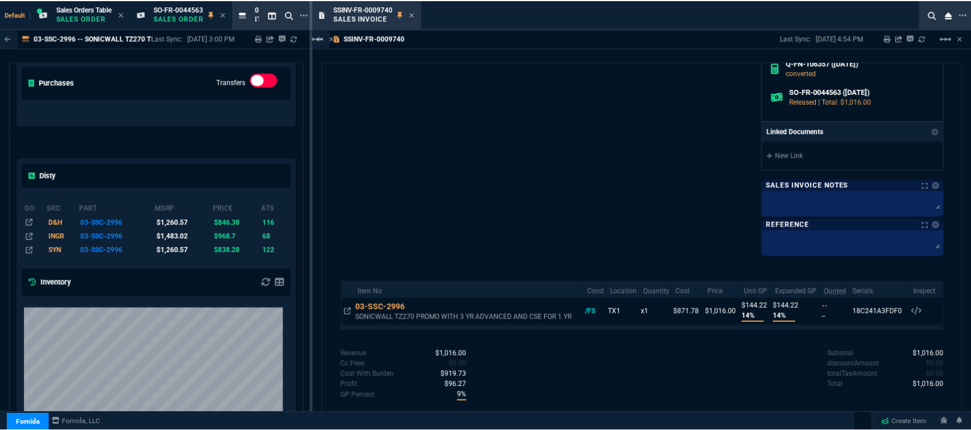
scroll to position [83, 0]
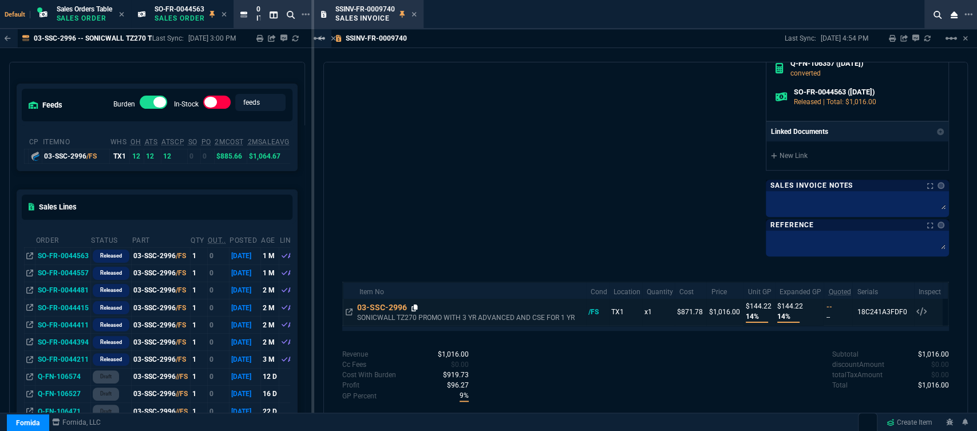
click at [417, 304] on icon at bounding box center [414, 307] width 6 height 7
click at [415, 13] on icon at bounding box center [413, 14] width 5 height 5
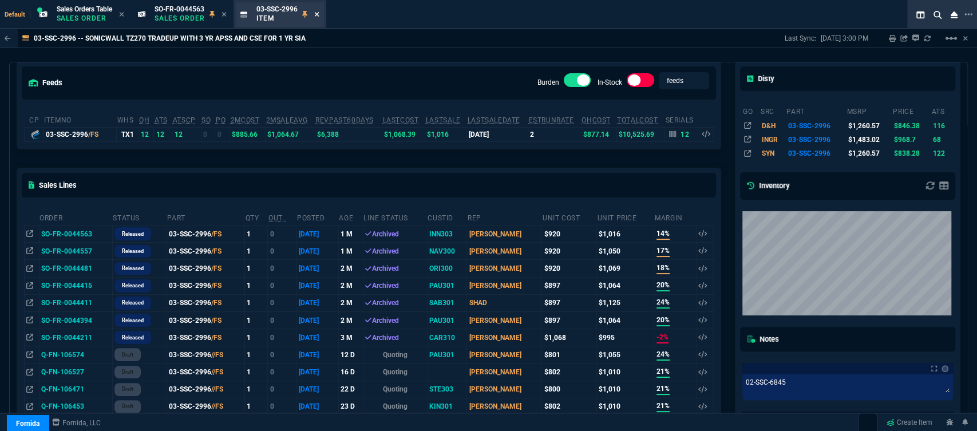
click at [318, 15] on icon at bounding box center [316, 14] width 5 height 5
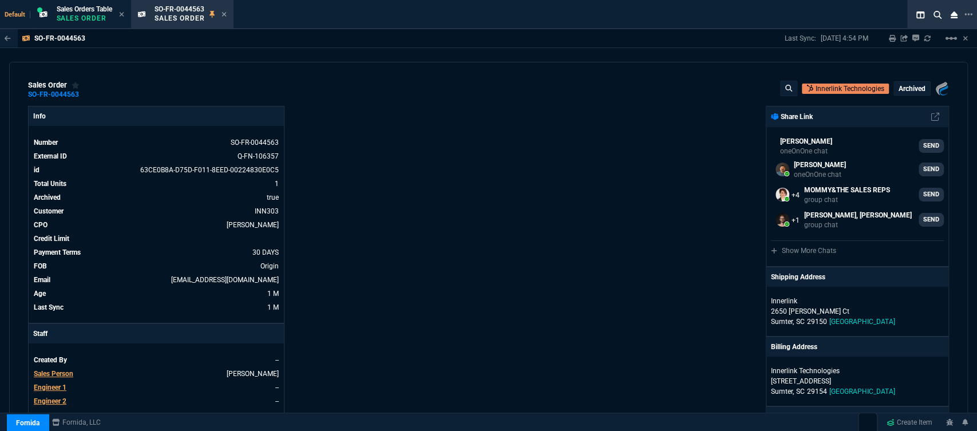
click at [225, 14] on icon at bounding box center [223, 14] width 5 height 7
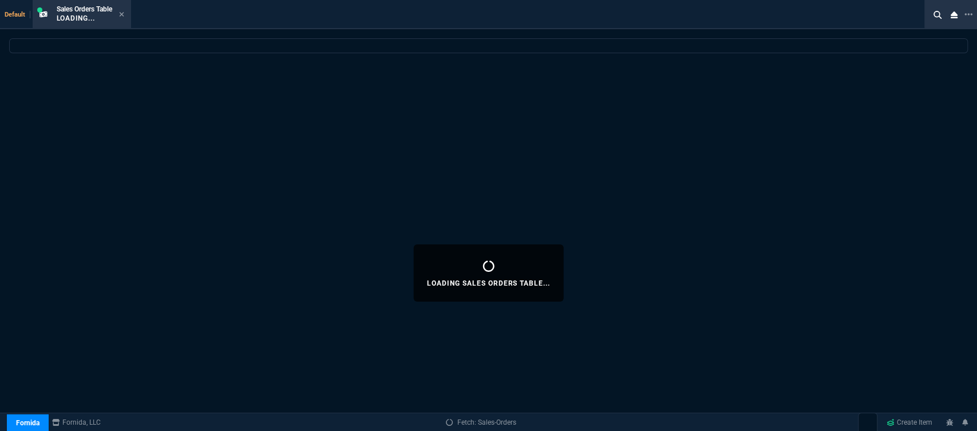
select select
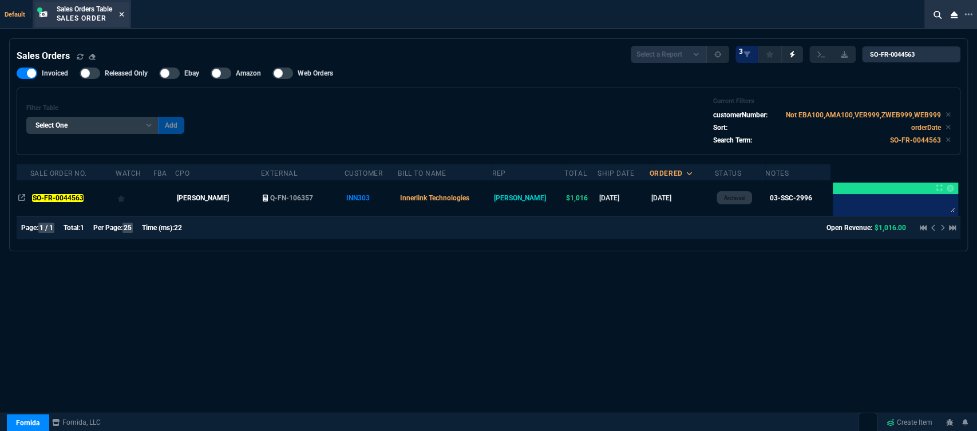
click at [124, 11] on icon at bounding box center [121, 14] width 5 height 7
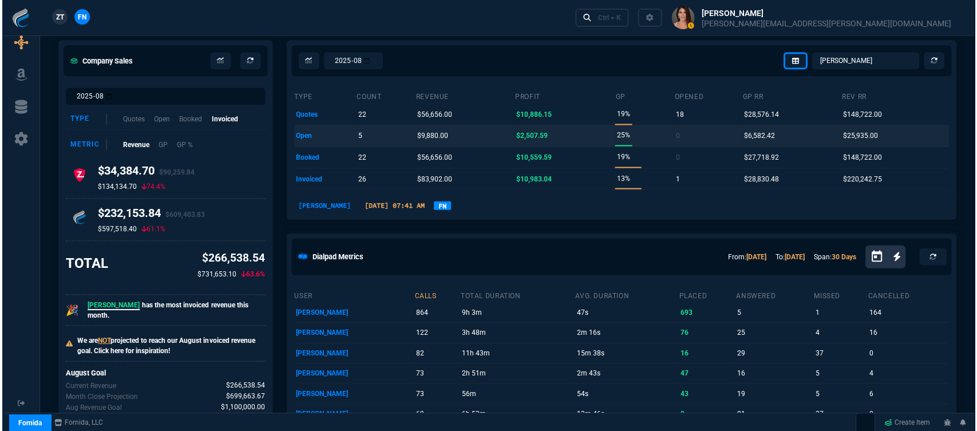
scroll to position [0, 0]
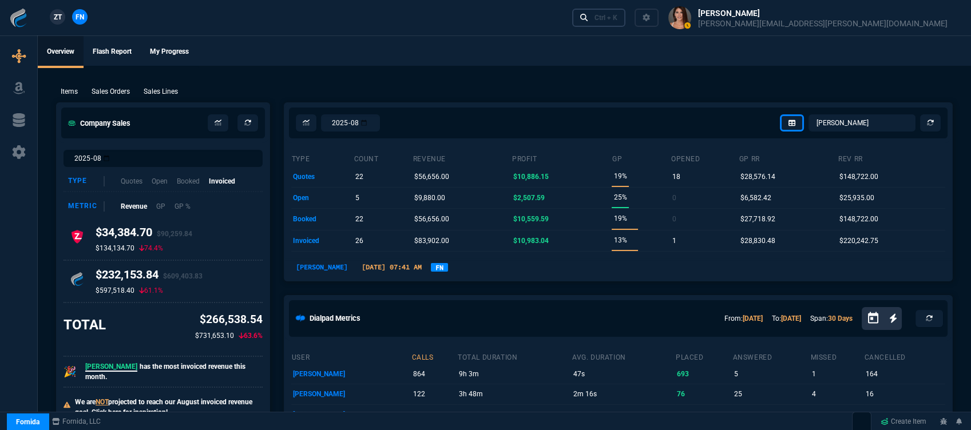
click at [617, 15] on div "Ctrl + K" at bounding box center [605, 17] width 23 height 9
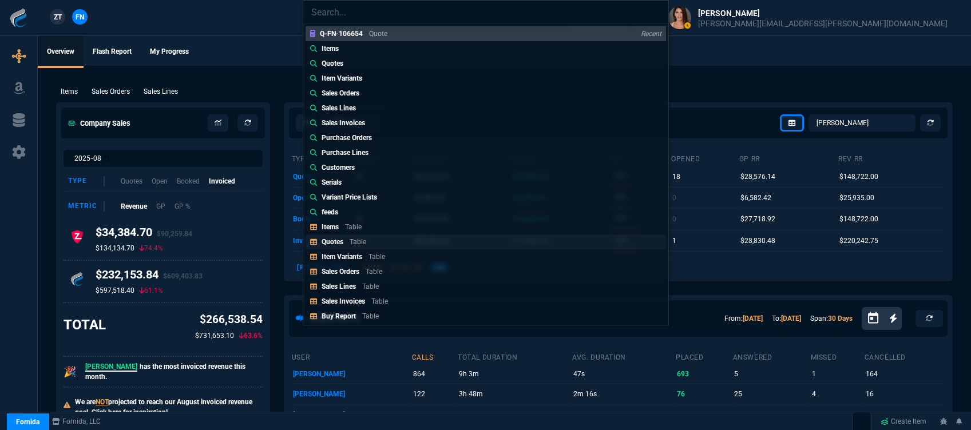
click at [342, 241] on p "Quotes" at bounding box center [333, 242] width 22 height 8
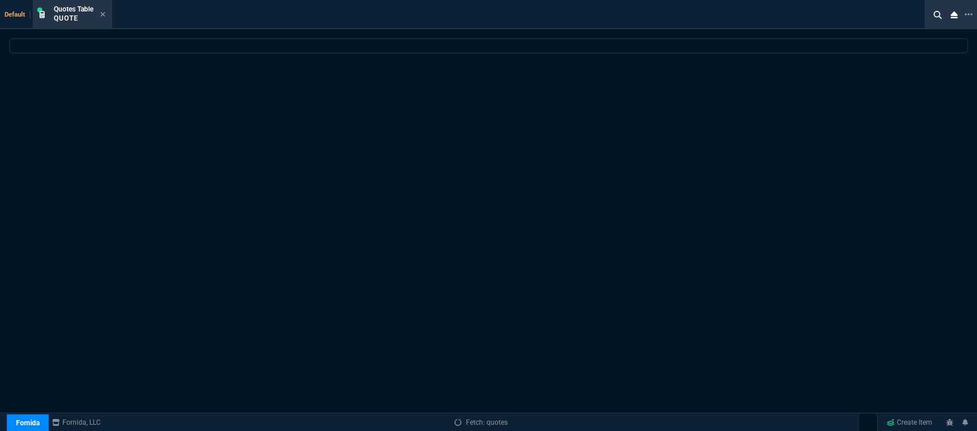
select select
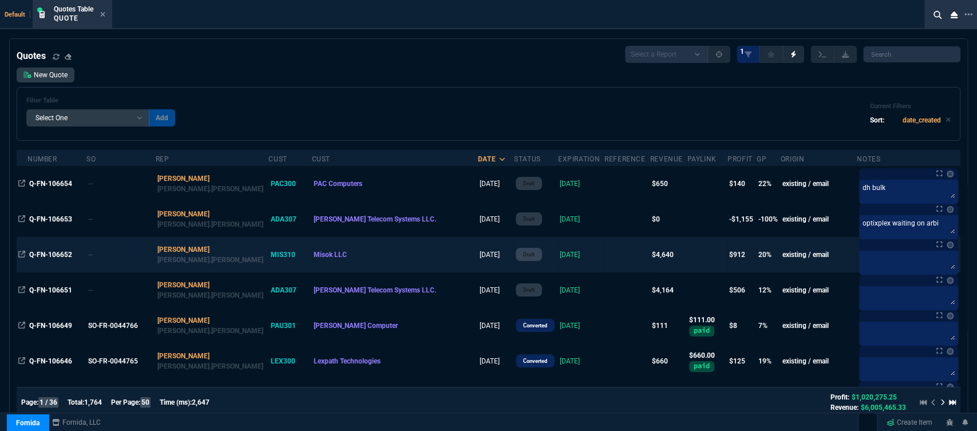
click at [558, 258] on td "8/26/25" at bounding box center [581, 254] width 46 height 35
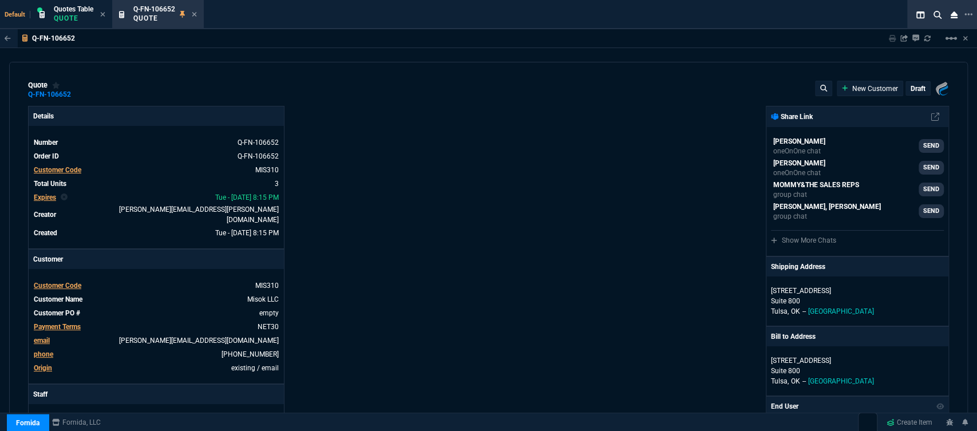
type input "23"
type input "453"
type input "2844.07"
type input "20"
type input "373"
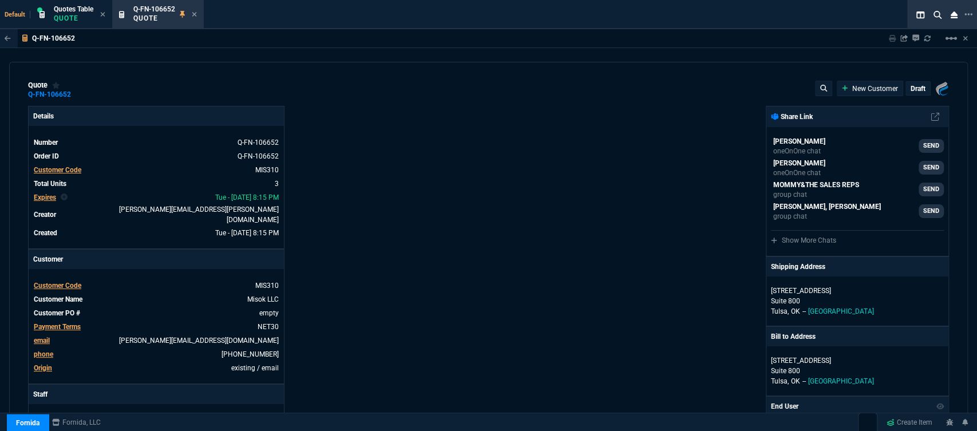
type input "2844.07"
type input "38"
type input "280"
type input "900"
type input "30"
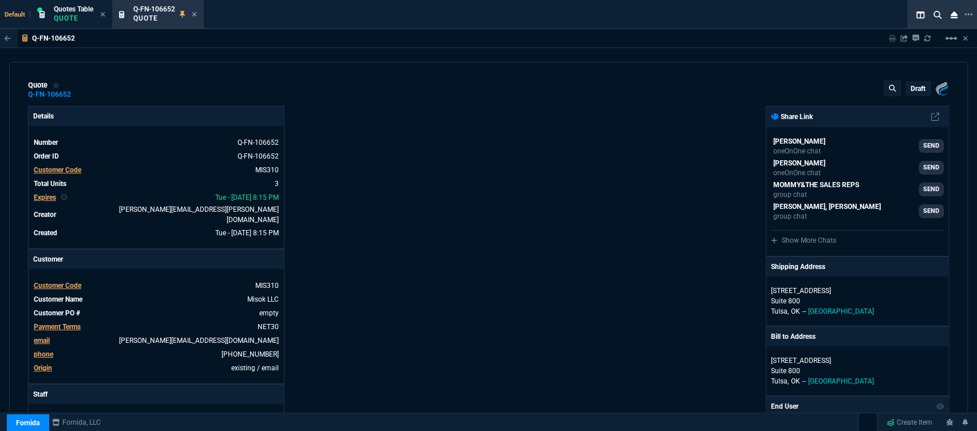
type input "33"
type input "18"
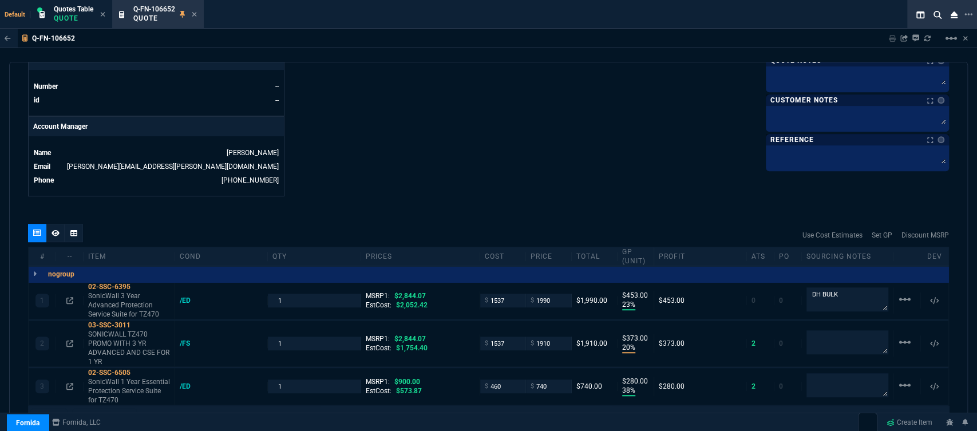
scroll to position [572, 0]
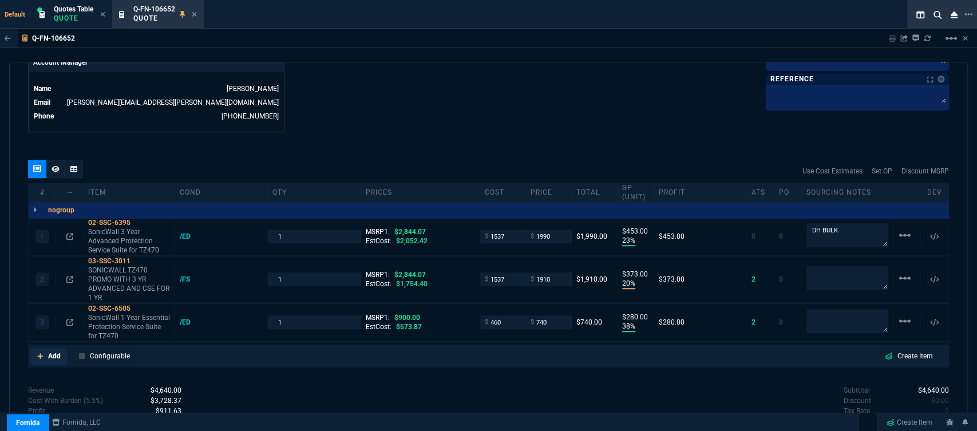
click at [38, 352] on fa-icon at bounding box center [40, 356] width 6 height 8
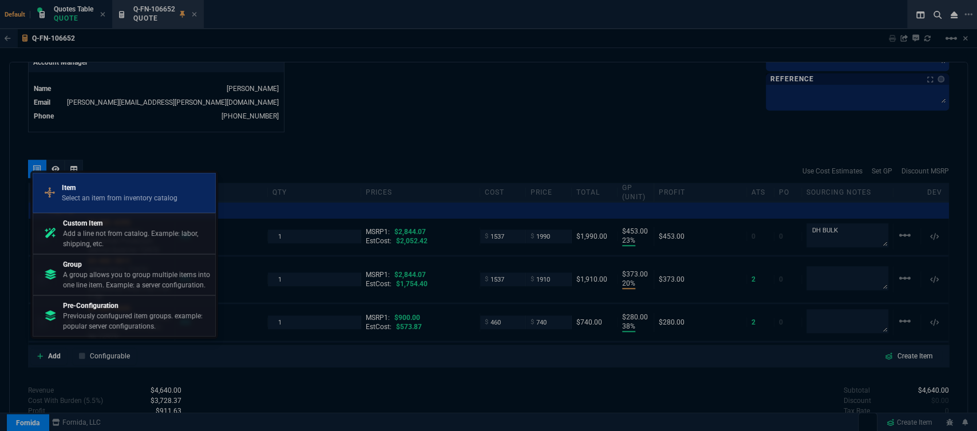
click at [102, 187] on p "Item" at bounding box center [120, 188] width 116 height 10
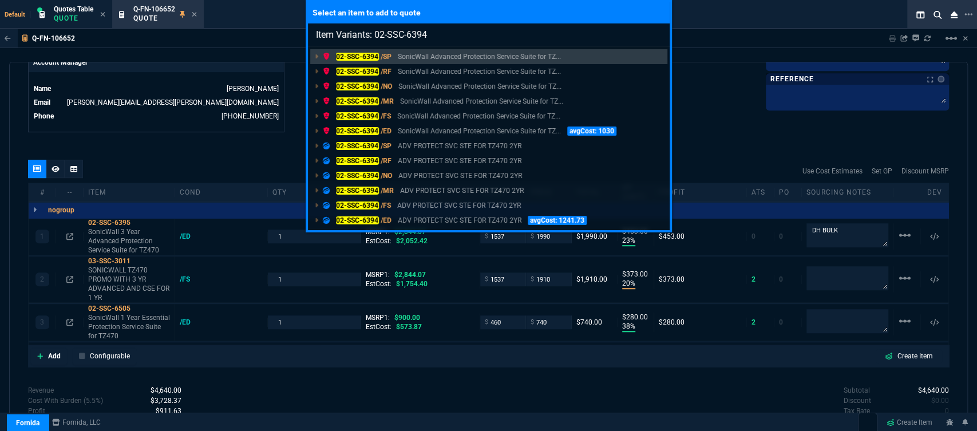
type input "Item Variants: 02-SSC-6394"
click at [426, 220] on p "ADV PROTECT SVC STE FOR TZ470 2YR" at bounding box center [460, 220] width 124 height 10
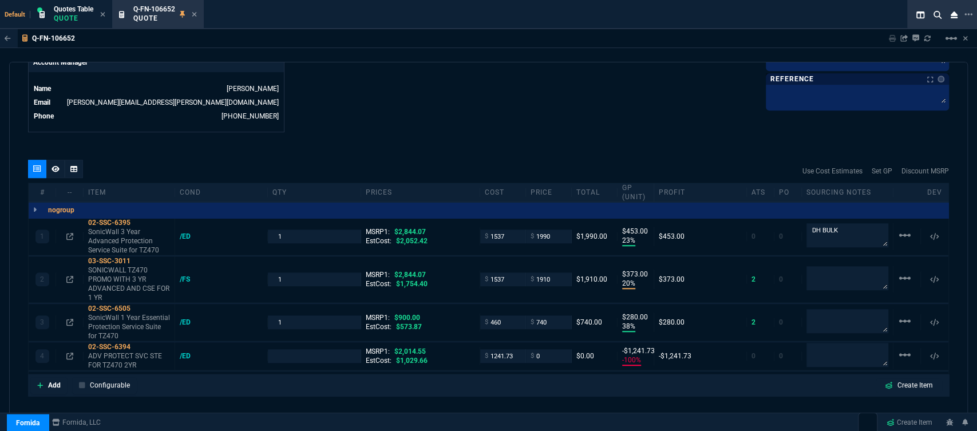
type input "23"
type input "453"
type input "20"
type input "373"
type input "38"
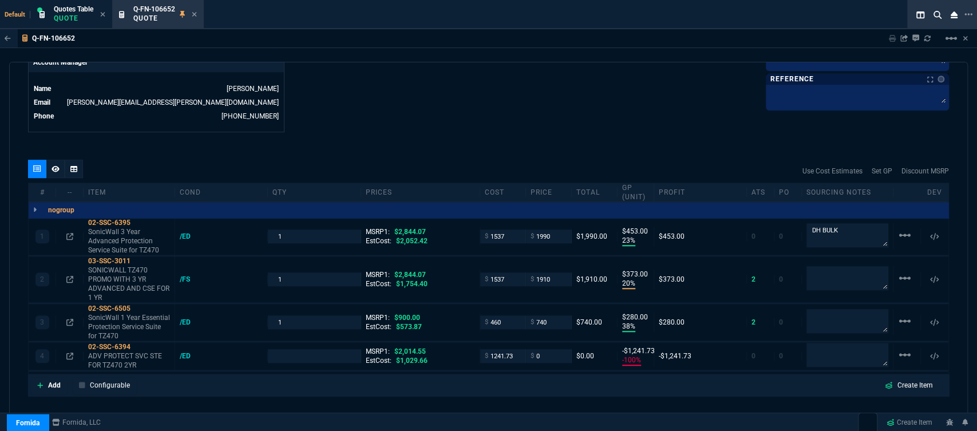
type input "280"
type input "-100"
type input "-1242"
type input "30"
type input "33"
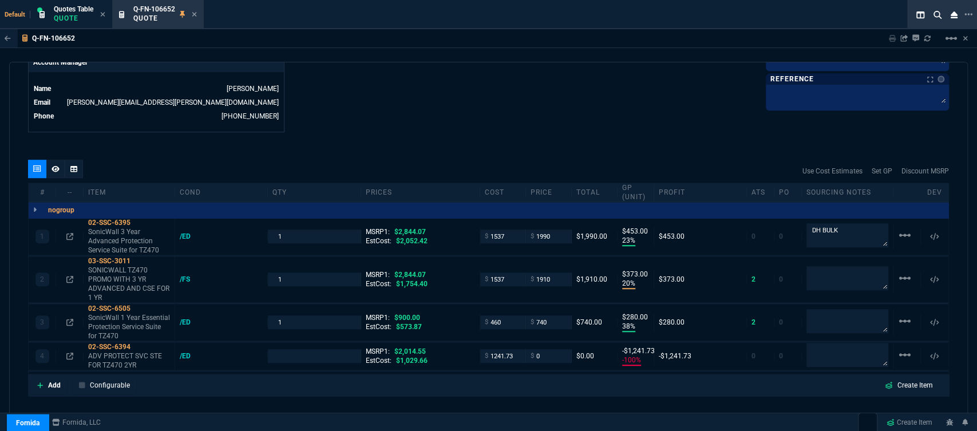
type input "18"
type input "100"
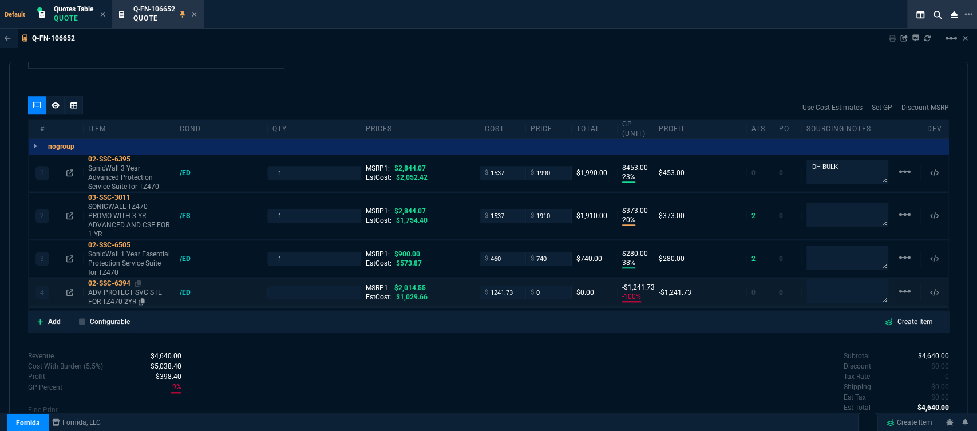
click at [124, 288] on p "ADV PROTECT SVC STE FOR TZ470 2YR" at bounding box center [129, 297] width 82 height 18
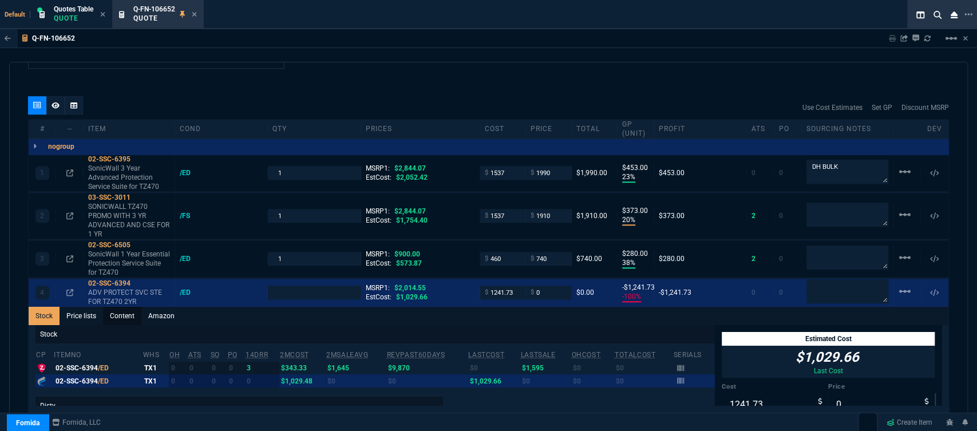
click at [122, 307] on link "Content" at bounding box center [122, 316] width 38 height 18
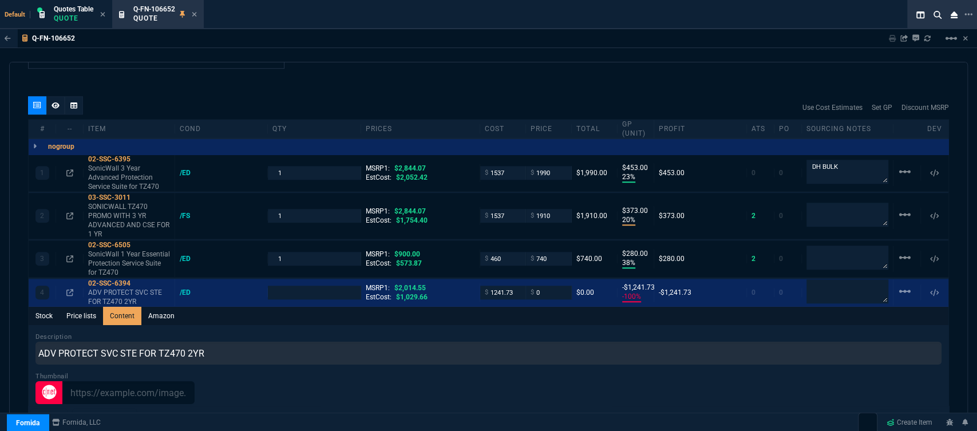
scroll to position [0, 0]
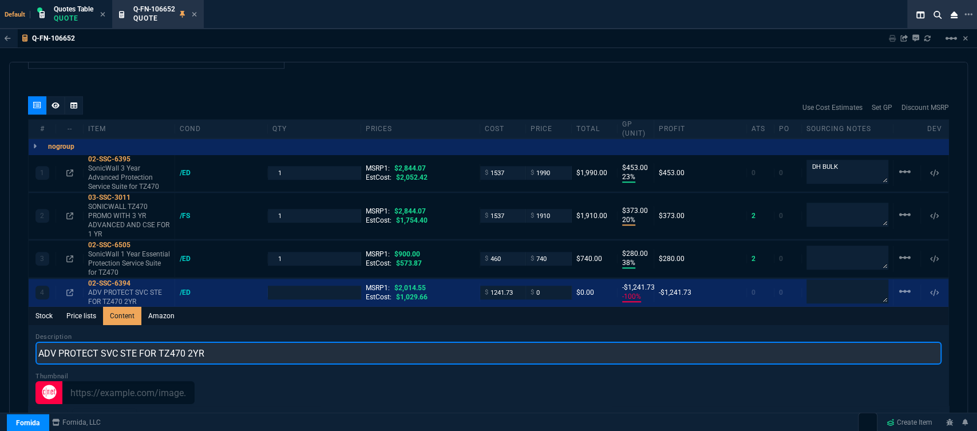
drag, startPoint x: 244, startPoint y: 342, endPoint x: 19, endPoint y: 337, distance: 225.5
click at [19, 337] on div "quote Q-FN-106652 Misok LLC draft Fornida, LLC 2609 Technology Dr Suite 300 Pla…" at bounding box center [488, 245] width 958 height 366
paste input "ANCED PROTECTION SERVICE SUI"
type input "ADVANCED PROTECTION SERVICE SUITE FOR TZ470 2YR"
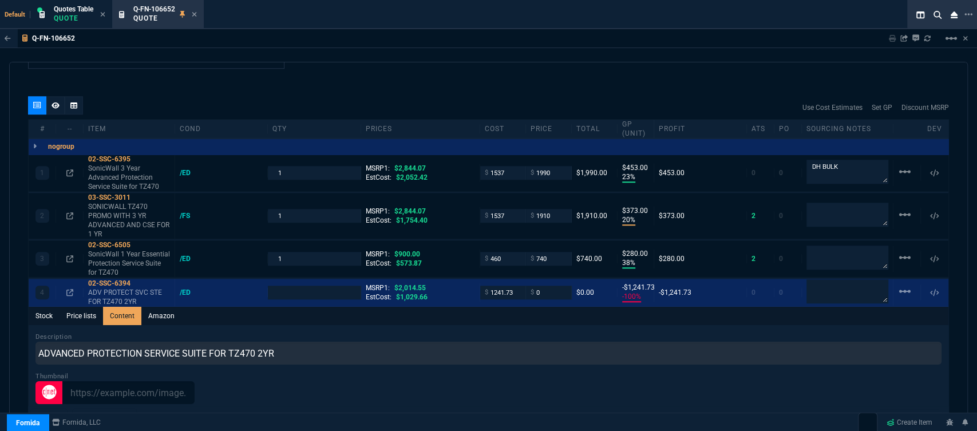
type input "1"
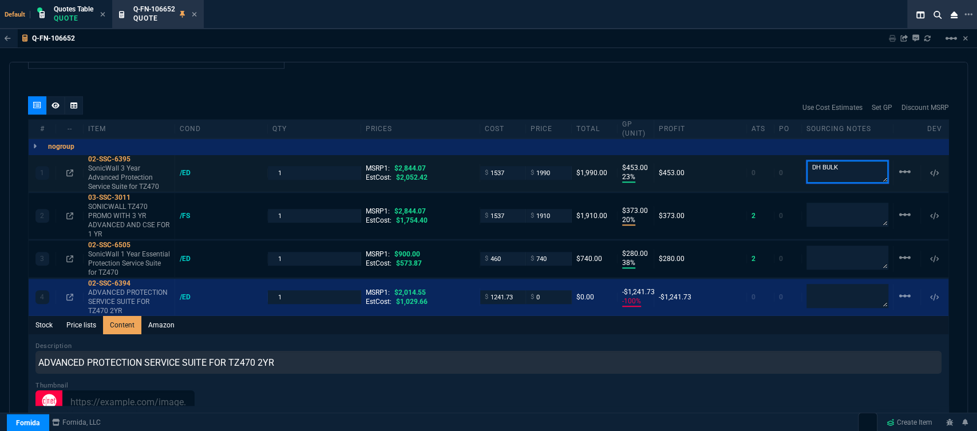
drag, startPoint x: 849, startPoint y: 160, endPoint x: 750, endPoint y: 157, distance: 99.0
click at [750, 157] on div "1 02-SSC-6395 SonicWall 3 Year Advanced Protection Service Suite for TZ470 /ED …" at bounding box center [488, 172] width 919 height 37
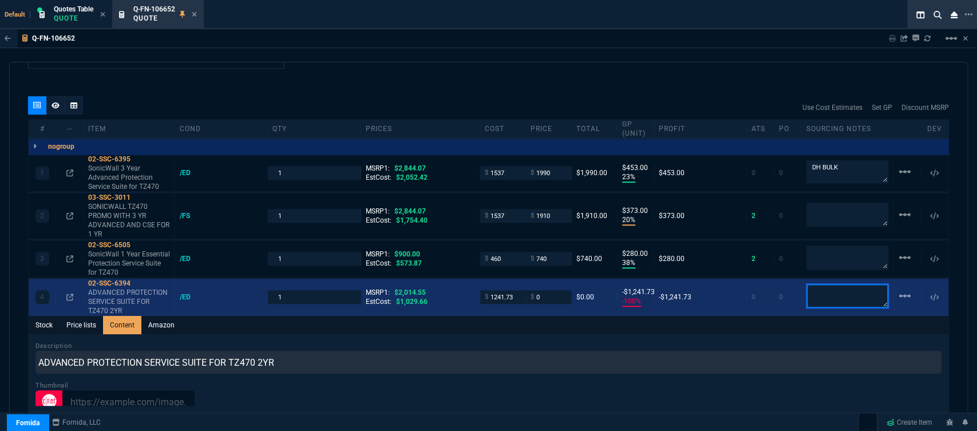
click at [831, 295] on textarea at bounding box center [847, 296] width 82 height 24
paste textarea "DH BULK"
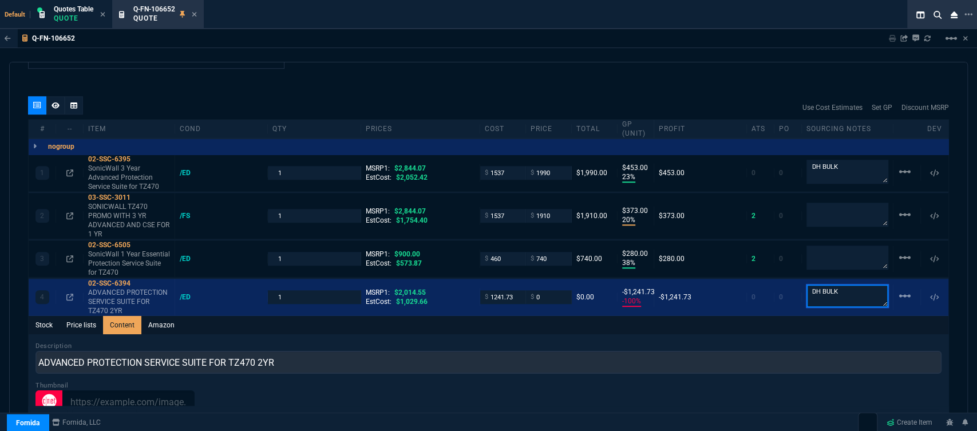
type textarea "DH BULK"
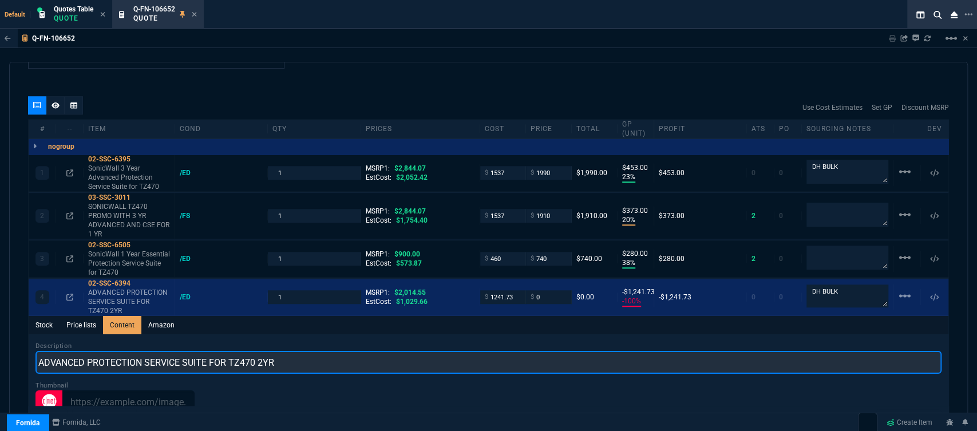
click at [585, 354] on input "ADVANCED PROTECTION SERVICE SUITE FOR TZ470 2YR" at bounding box center [488, 362] width 906 height 23
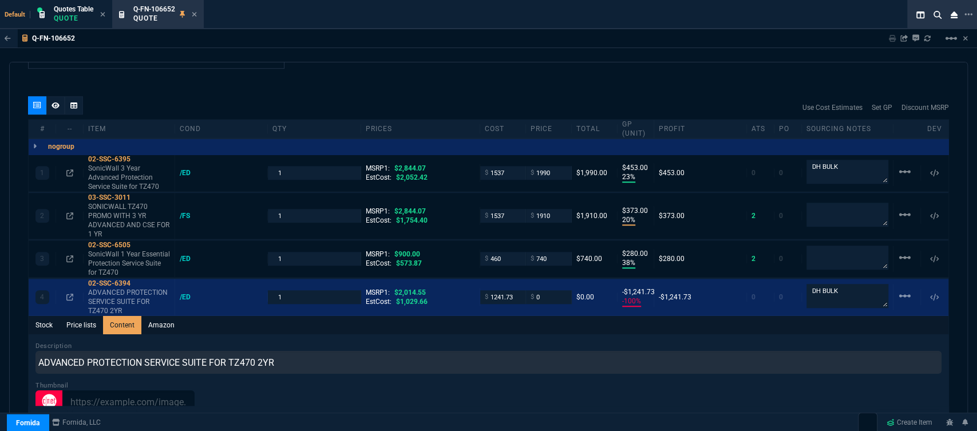
click at [525, 390] on div at bounding box center [488, 401] width 906 height 23
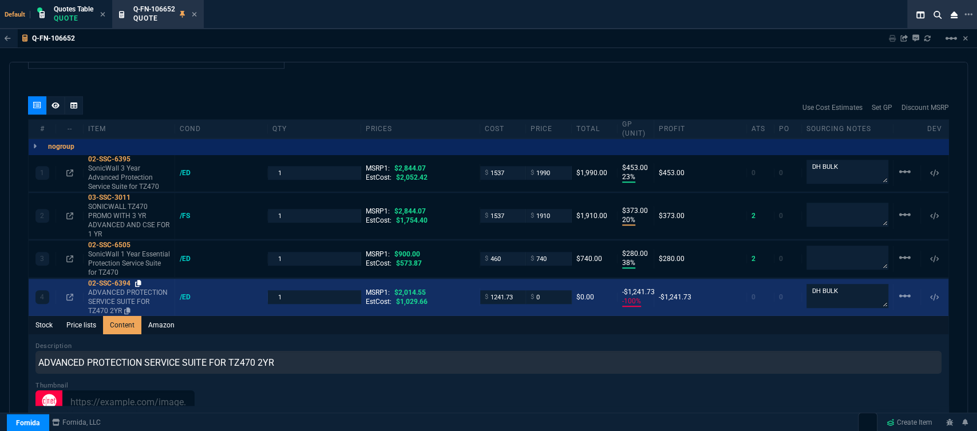
click at [140, 280] on icon at bounding box center [138, 283] width 6 height 7
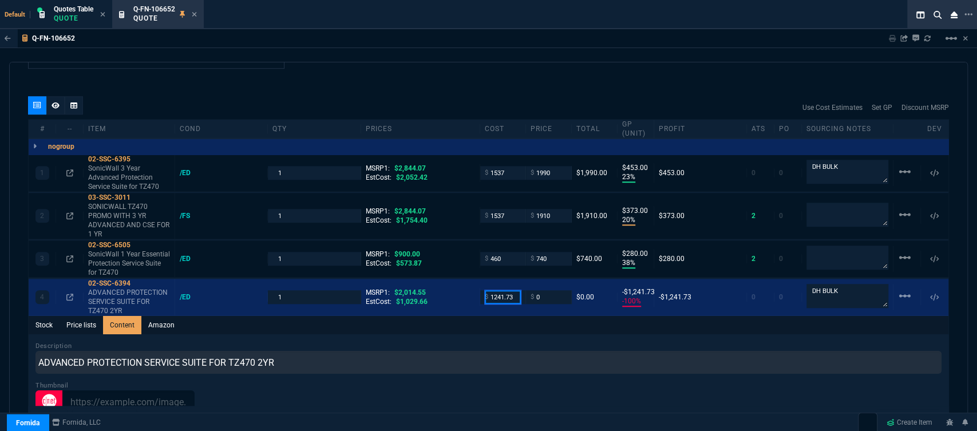
drag, startPoint x: 513, startPoint y: 291, endPoint x: 472, endPoint y: 312, distance: 46.6
click at [445, 288] on div "4 02-SSC-6394 ADVANCED PROTECTION SERVICE SUITE FOR TZ470 2YR /ED 1 MSRP1: $2,0…" at bounding box center [488, 297] width 919 height 37
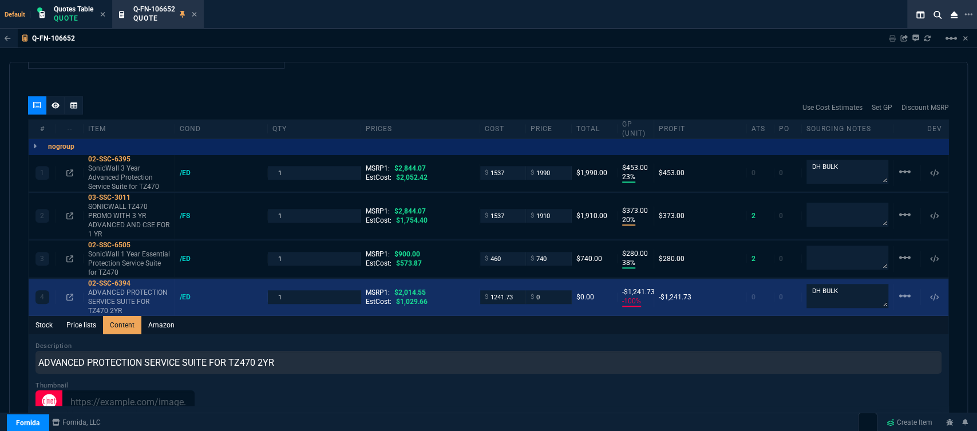
drag, startPoint x: 501, startPoint y: 323, endPoint x: 514, endPoint y: 292, distance: 34.1
click at [516, 290] on input "1241.73" at bounding box center [503, 296] width 36 height 13
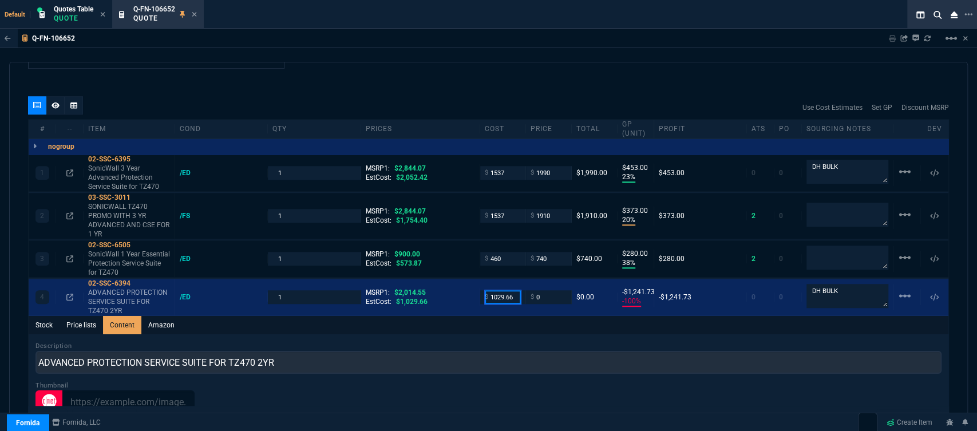
type input "1029.66"
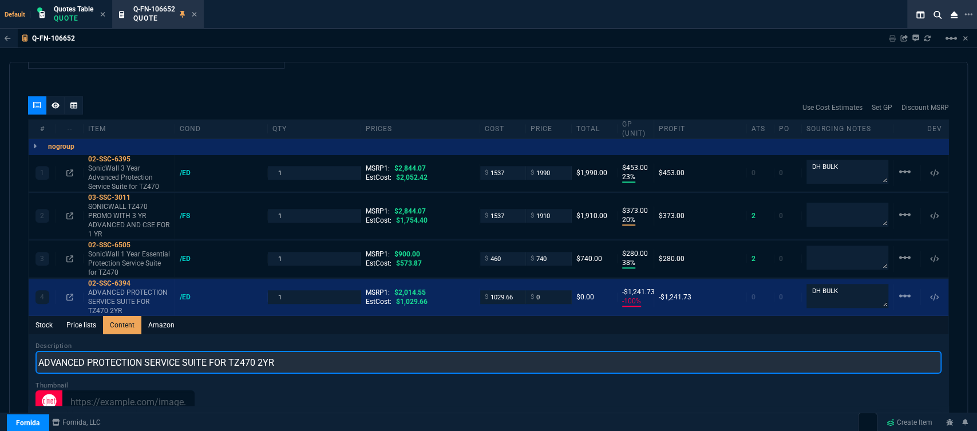
click at [526, 352] on input "ADVANCED PROTECTION SERVICE SUITE FOR TZ470 2YR" at bounding box center [488, 362] width 906 height 23
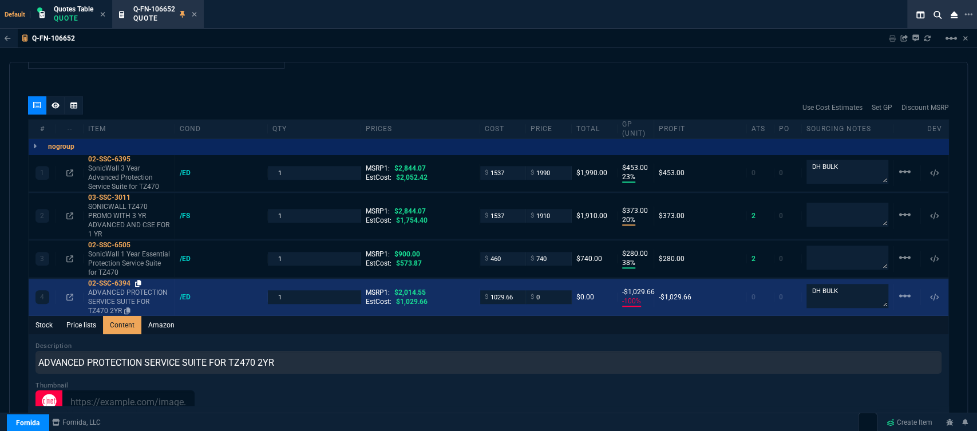
click at [138, 280] on icon at bounding box center [138, 283] width 6 height 7
drag, startPoint x: 545, startPoint y: 288, endPoint x: 524, endPoint y: 292, distance: 21.5
click at [526, 292] on div "$ 0" at bounding box center [549, 296] width 46 height 13
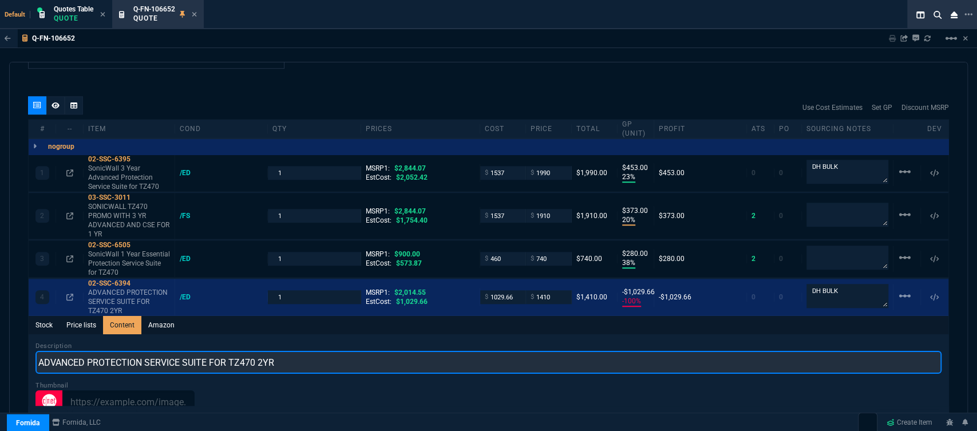
click at [464, 351] on input "ADVANCED PROTECTION SERVICE SUITE FOR TZ470 2YR" at bounding box center [488, 362] width 906 height 23
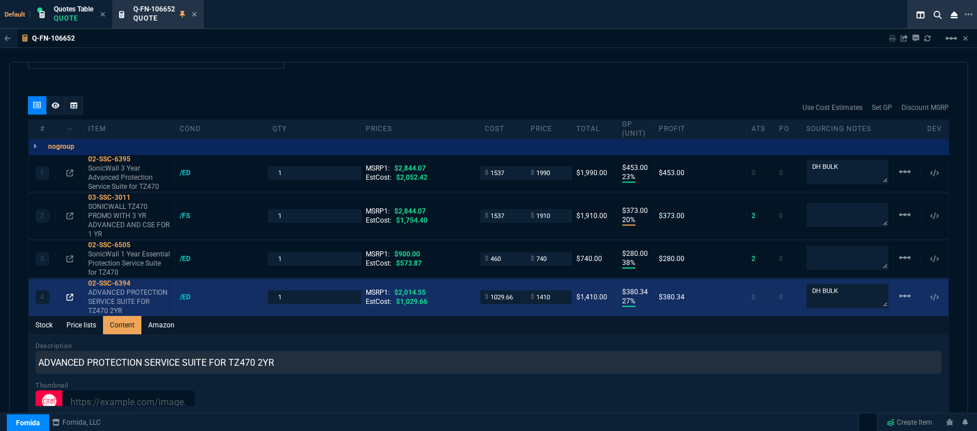
click at [67, 294] on icon at bounding box center [69, 297] width 7 height 7
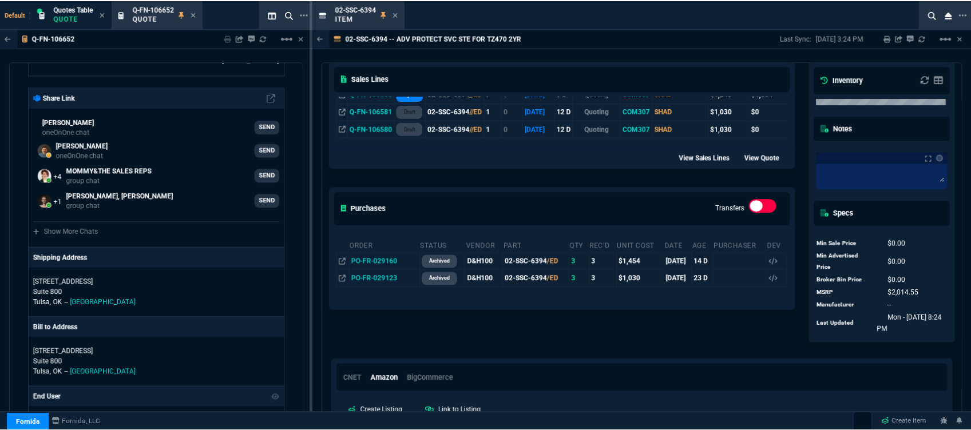
scroll to position [191, 0]
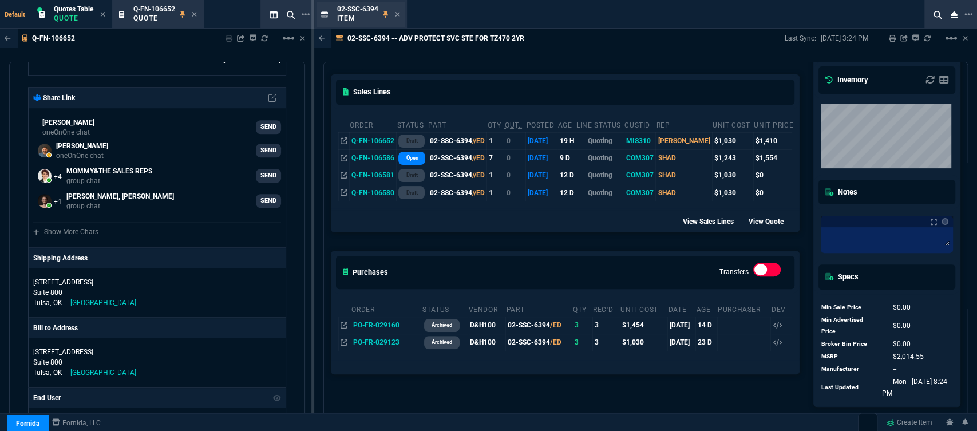
click at [401, 14] on div "02-SSC-6394 Item" at bounding box center [360, 14] width 88 height 25
click at [398, 15] on icon at bounding box center [397, 14] width 5 height 7
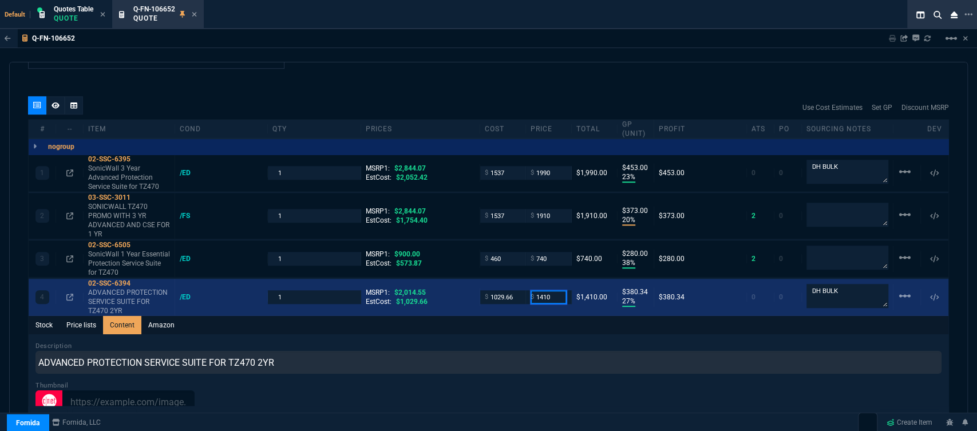
click at [549, 294] on input "1410" at bounding box center [548, 296] width 36 height 13
click at [553, 290] on input "1410" at bounding box center [548, 296] width 36 height 13
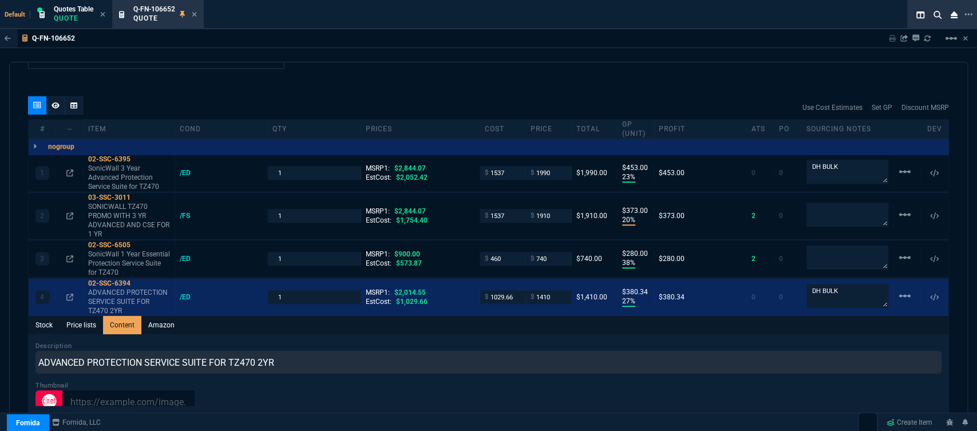
click at [497, 380] on div "Thumbnail" at bounding box center [488, 396] width 906 height 33
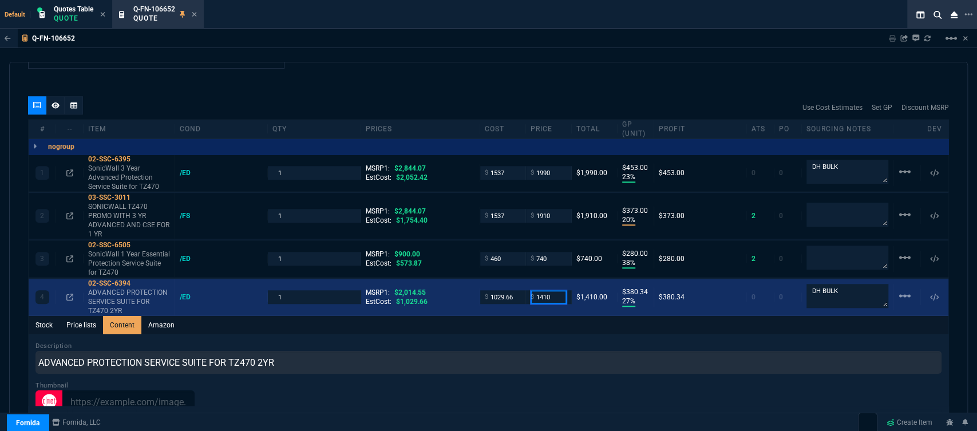
click at [549, 290] on input "1410" at bounding box center [548, 296] width 36 height 13
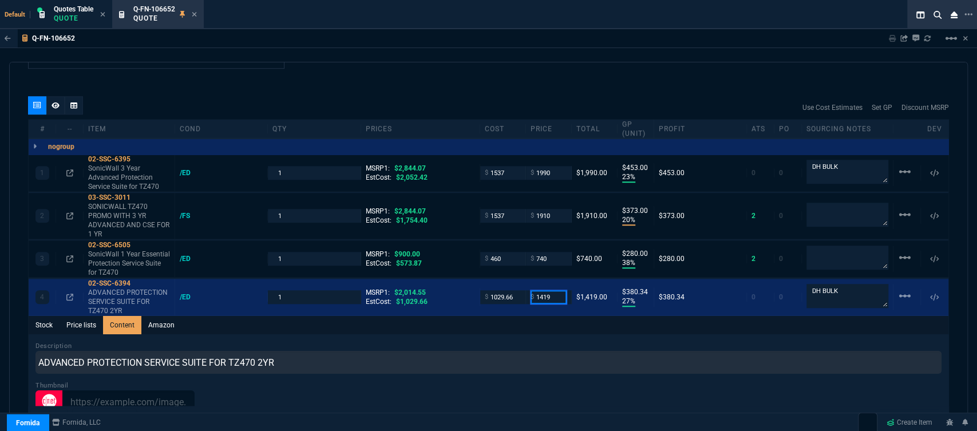
type input "1419"
click at [518, 341] on div "Description ADVANCED PROTECTION SERVICE SUITE FOR TZ470 2YR" at bounding box center [488, 357] width 906 height 33
click at [193, 16] on icon at bounding box center [194, 14] width 5 height 5
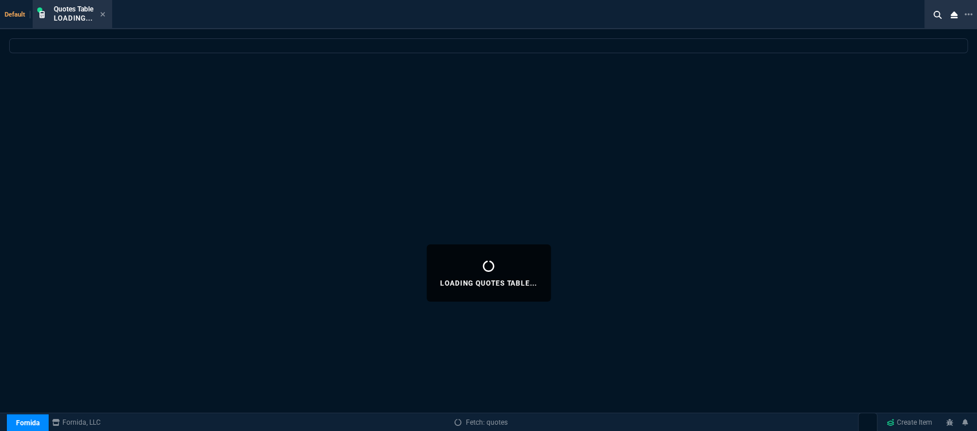
select select
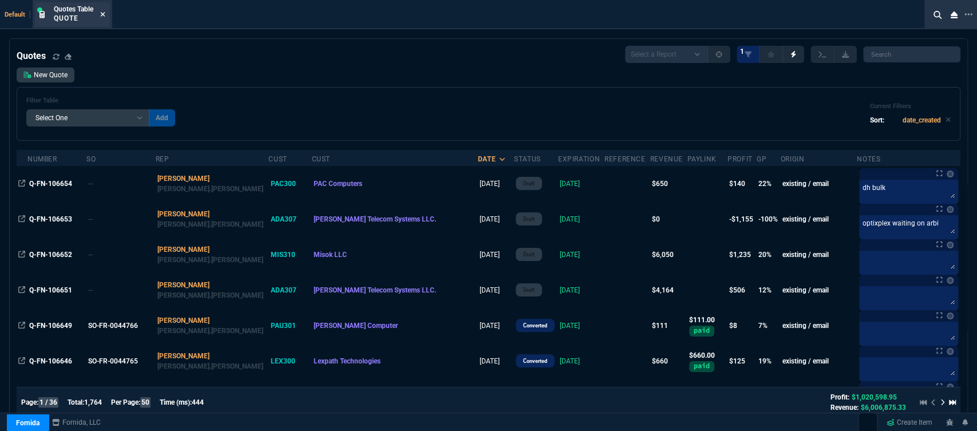
click at [101, 15] on icon at bounding box center [102, 14] width 5 height 7
